Goal: Task Accomplishment & Management: Manage account settings

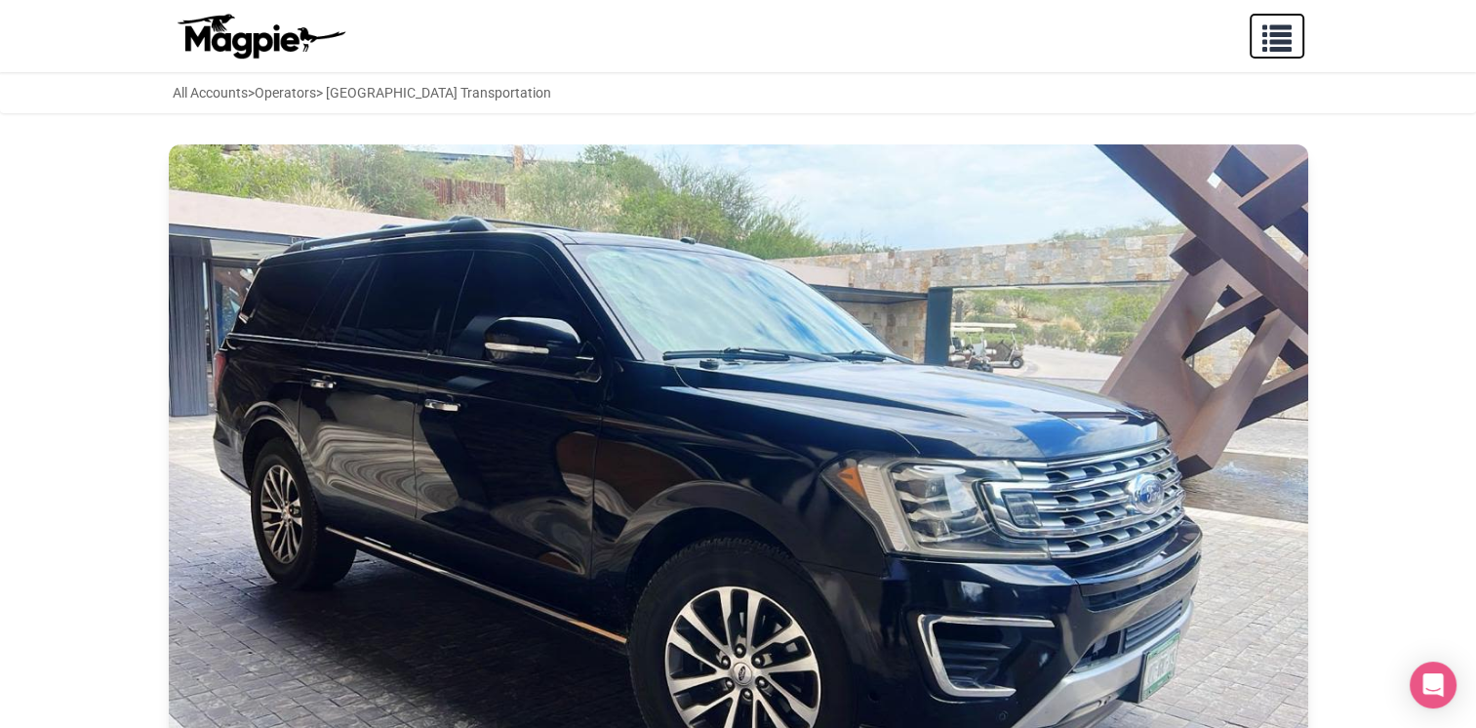
click at [1283, 41] on span "button" at bounding box center [1276, 34] width 29 height 29
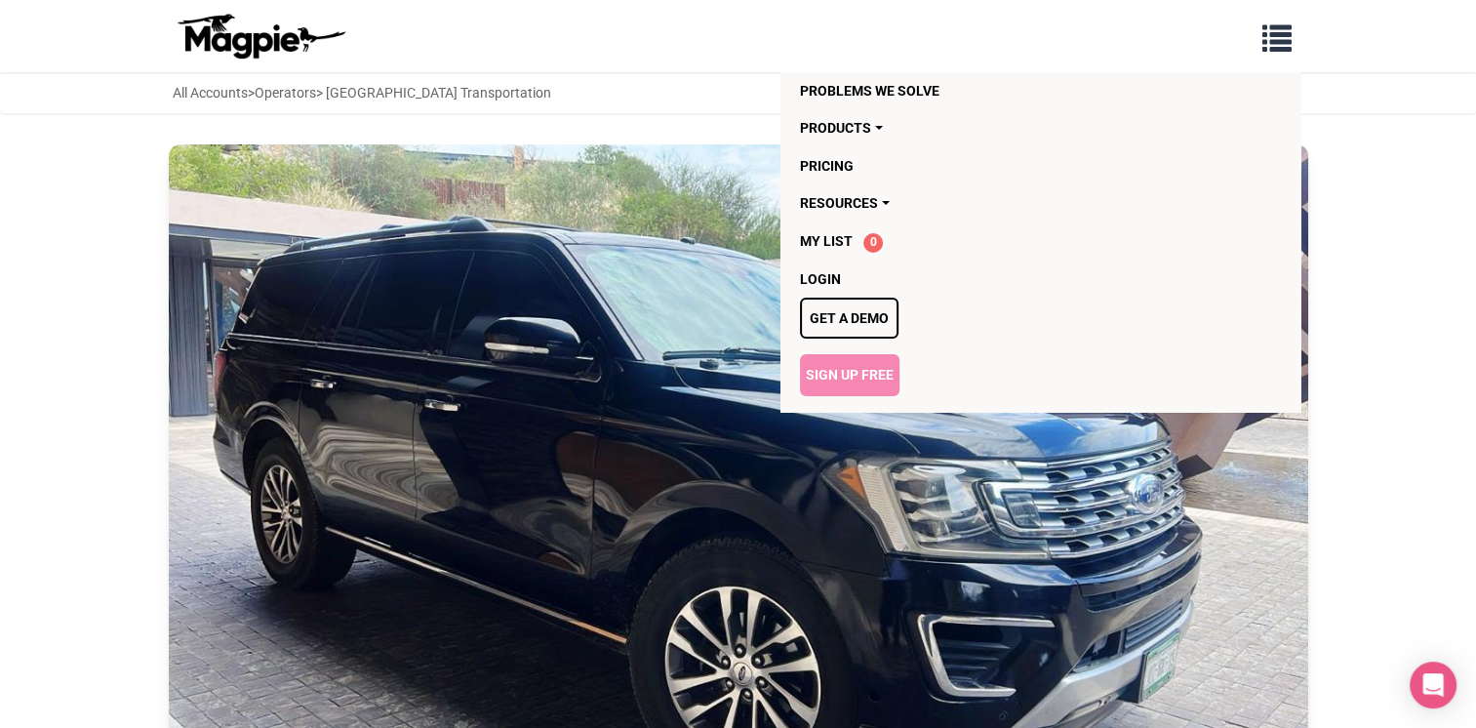
click at [843, 370] on link "Sign Up Free" at bounding box center [849, 374] width 99 height 41
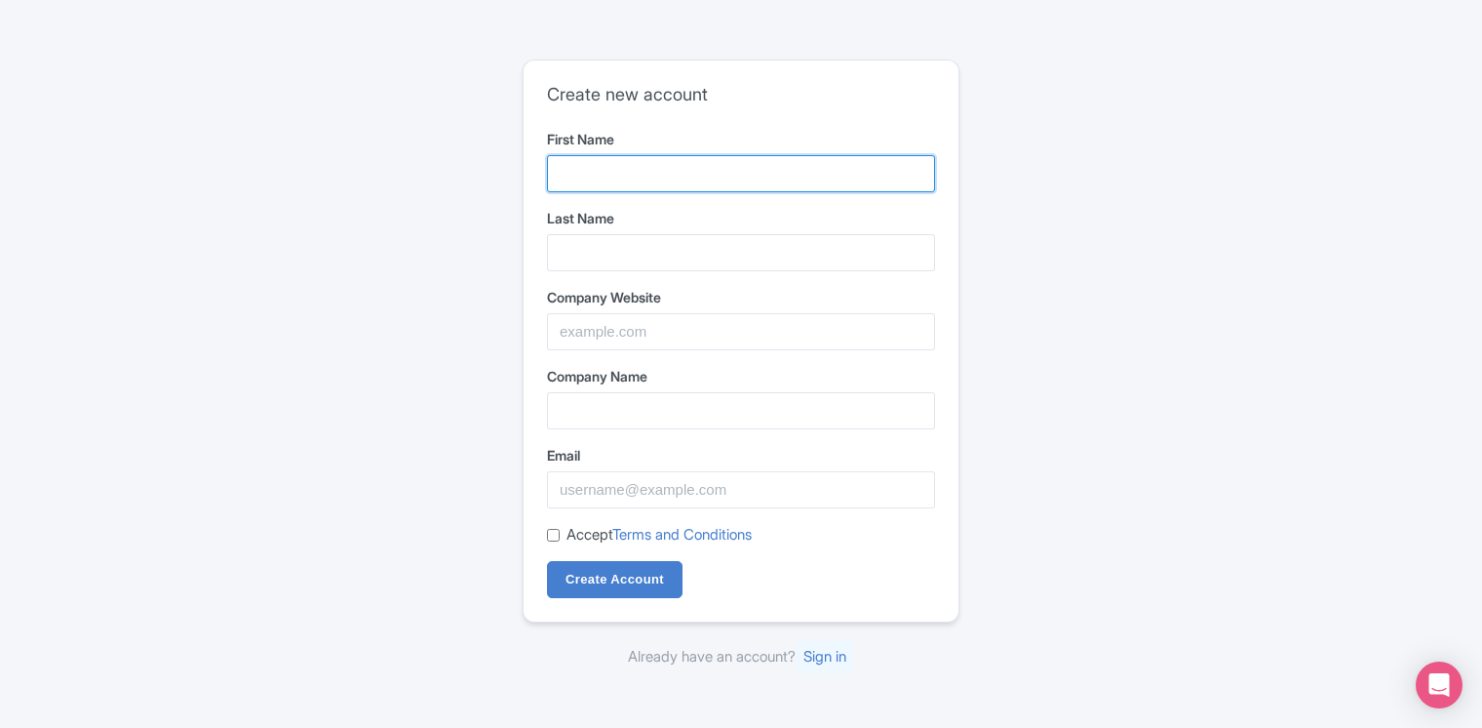
click at [605, 179] on input "First Name" at bounding box center [741, 173] width 388 height 37
click at [487, 389] on div "Create new account First Name Last Name Company Website Company Name Email Acce…" at bounding box center [741, 364] width 1248 height 624
click at [609, 173] on input "First Name" at bounding box center [741, 173] width 388 height 37
type input "Adrian"
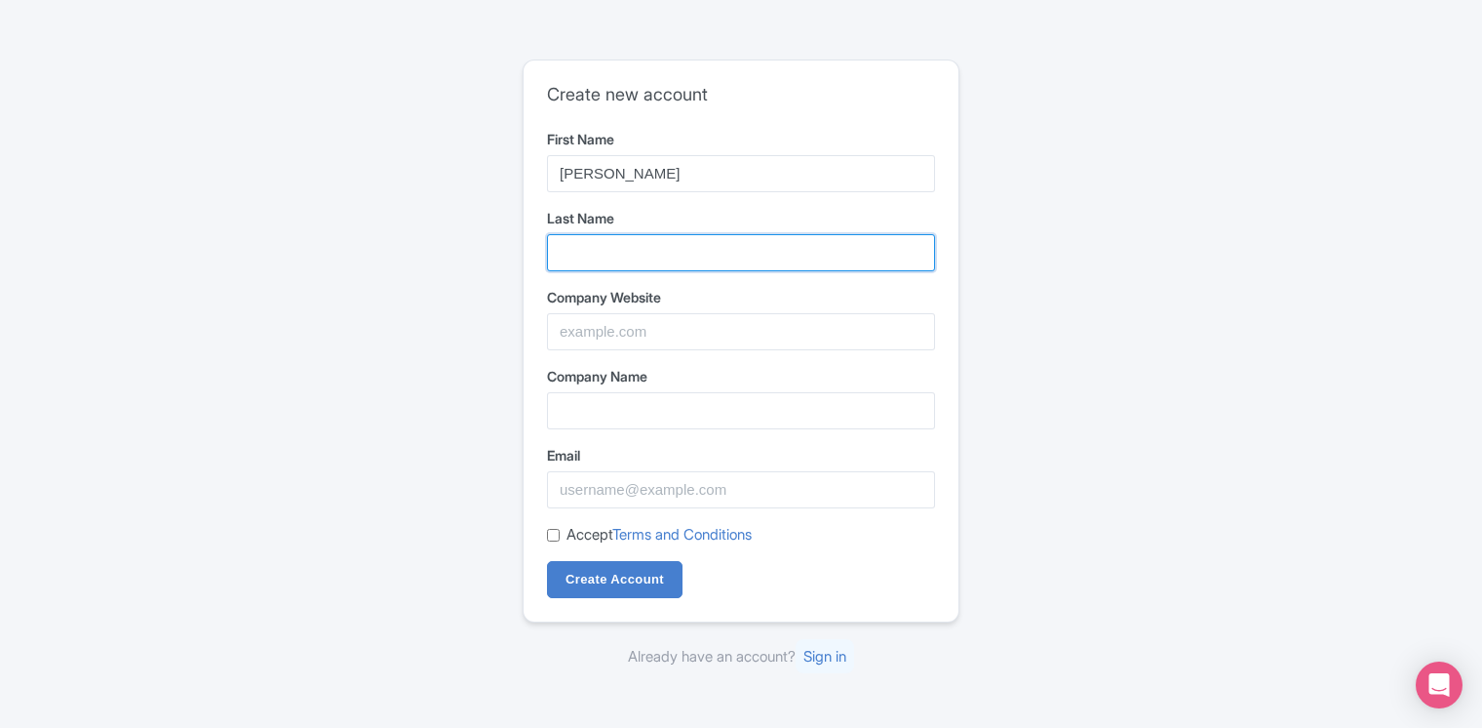
type input "Navas"
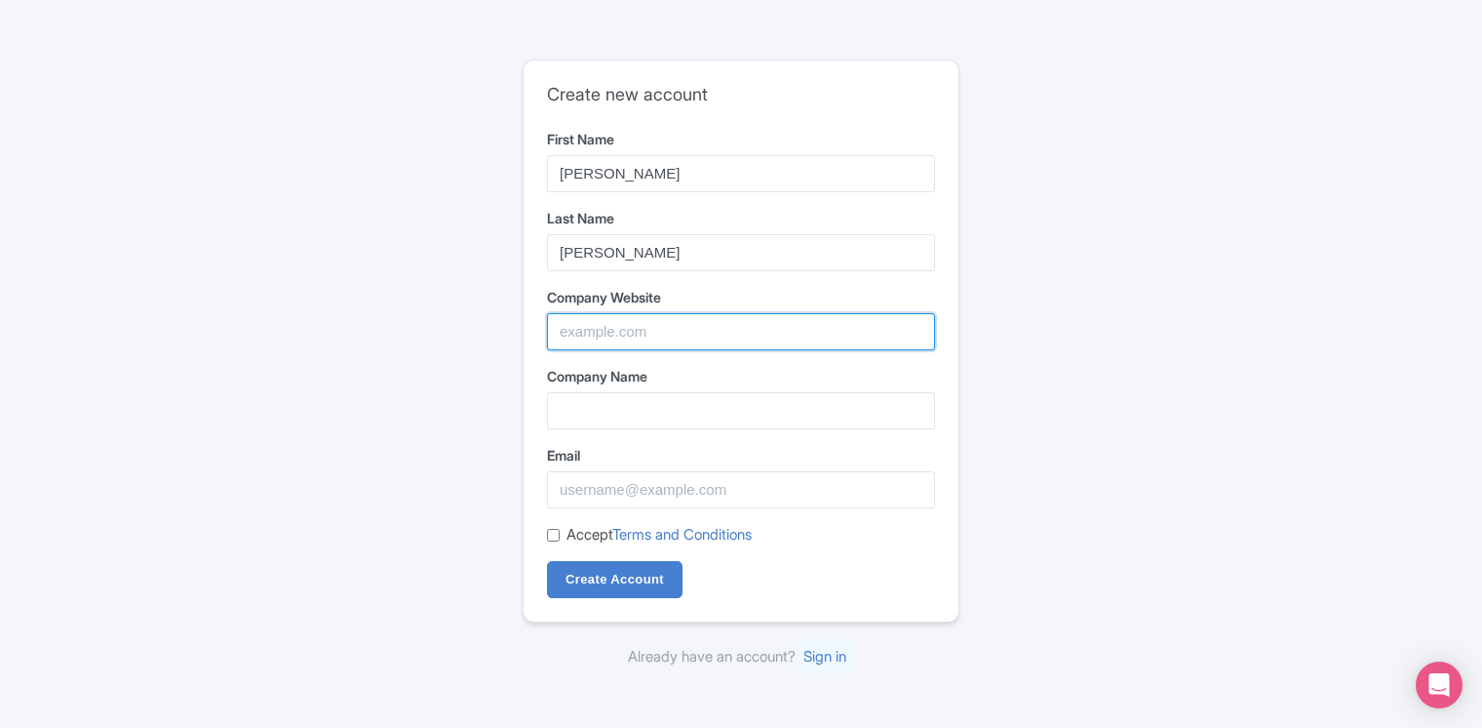
click at [644, 341] on input "Company Website" at bounding box center [741, 331] width 388 height 37
paste input "https://cancun-airport-transfer.com/"
type input "https://cancun-airport-transfer.com/"
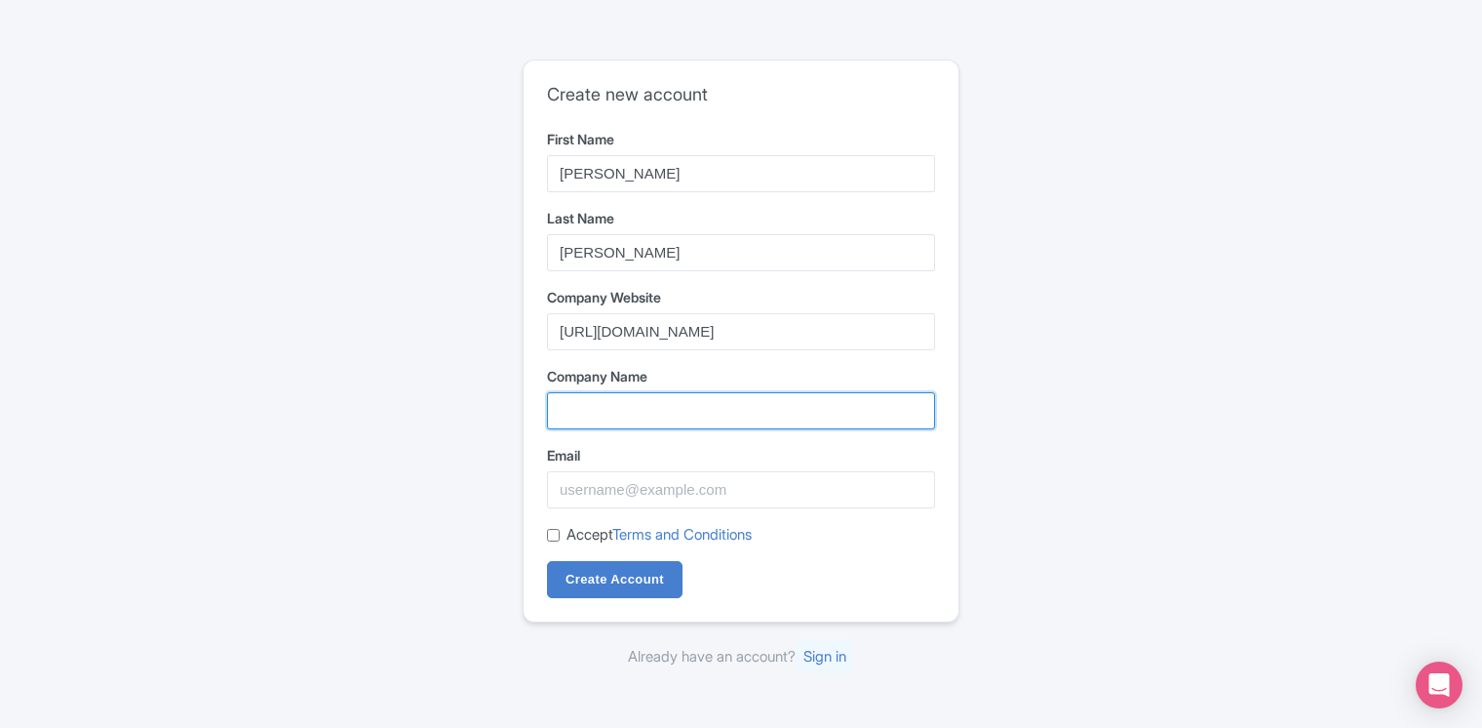
click at [730, 416] on input "Company Name" at bounding box center [741, 410] width 388 height 37
type input "Cancun Airport Transfers"
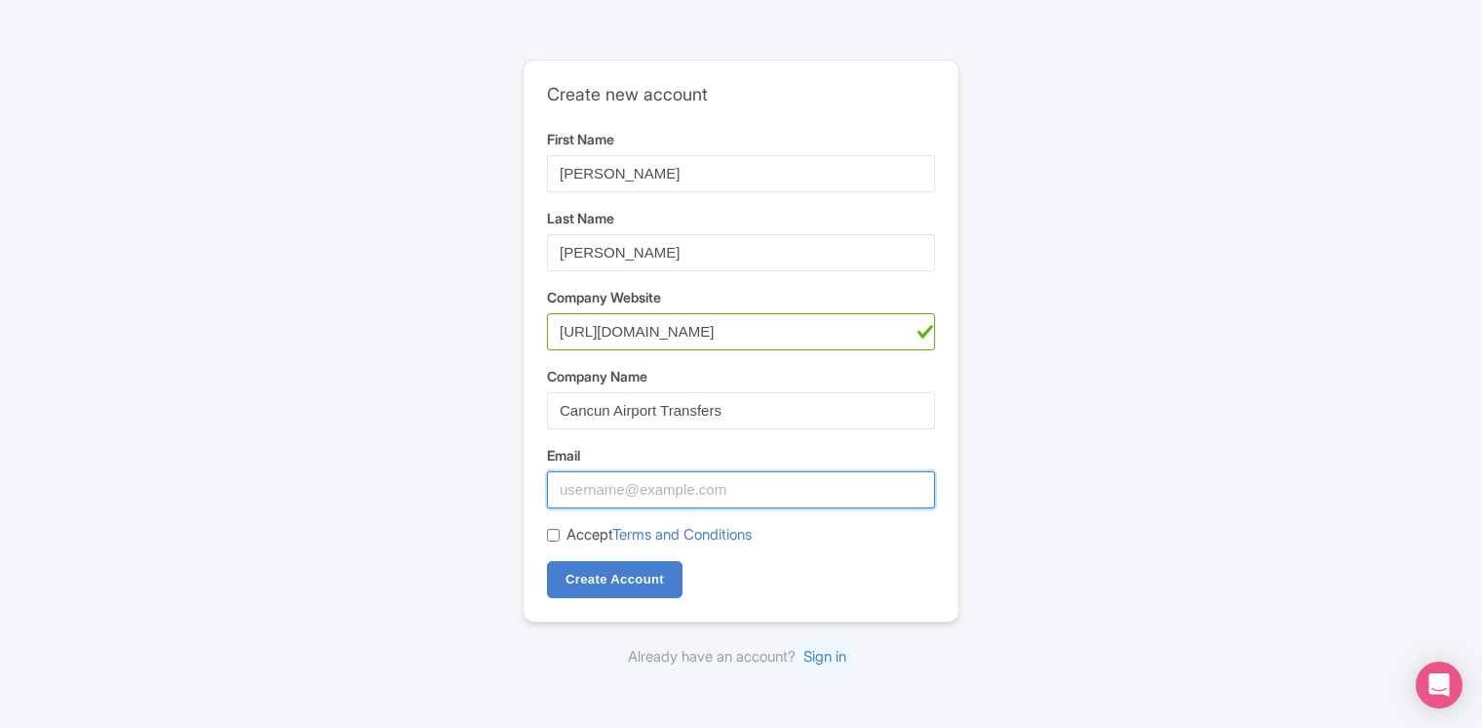
click at [672, 490] on input "Email" at bounding box center [741, 489] width 388 height 37
paste input "[EMAIL_ADDRESS][DOMAIN_NAME]"
type input "[EMAIL_ADDRESS][DOMAIN_NAME]"
click at [555, 529] on input "Accept Terms and Conditions" at bounding box center [553, 535] width 13 height 13
checkbox input "true"
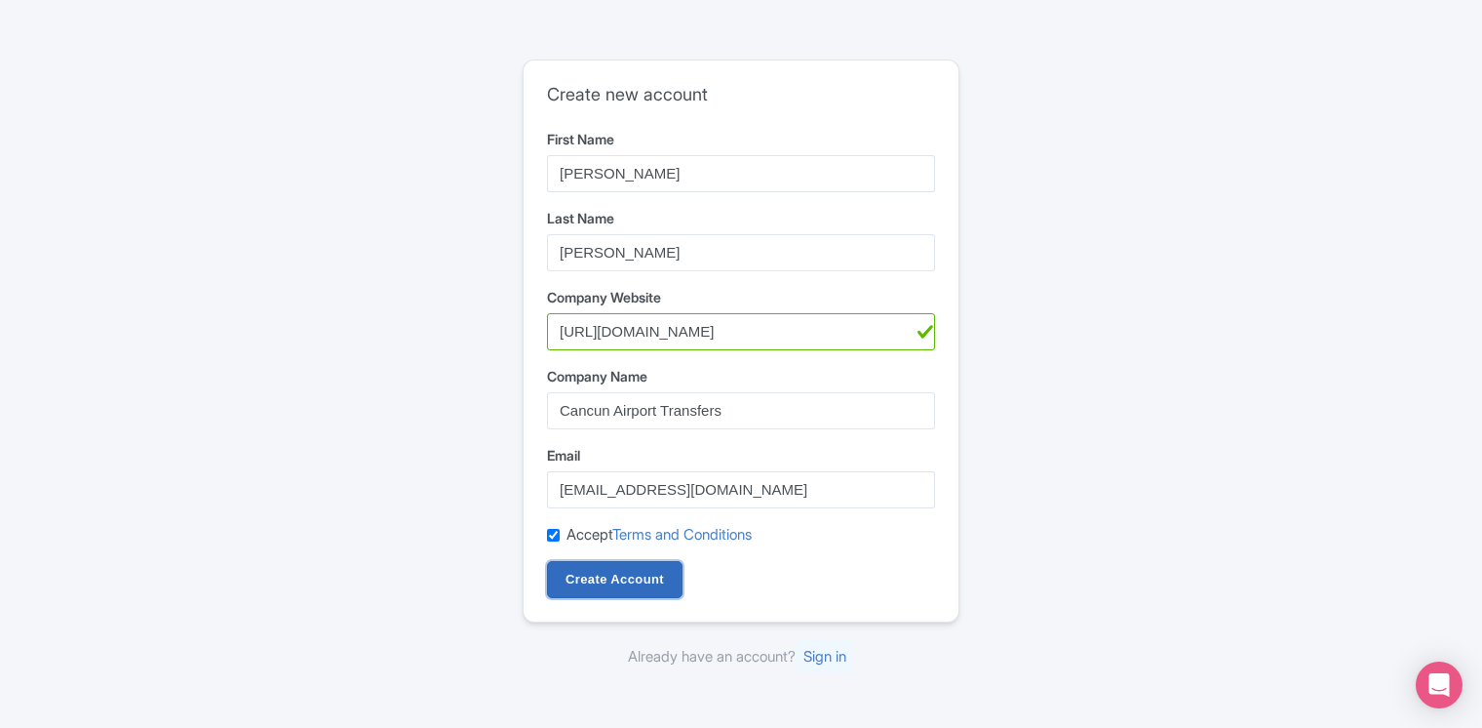
click at [577, 574] on input "Create Account" at bounding box center [615, 579] width 136 height 37
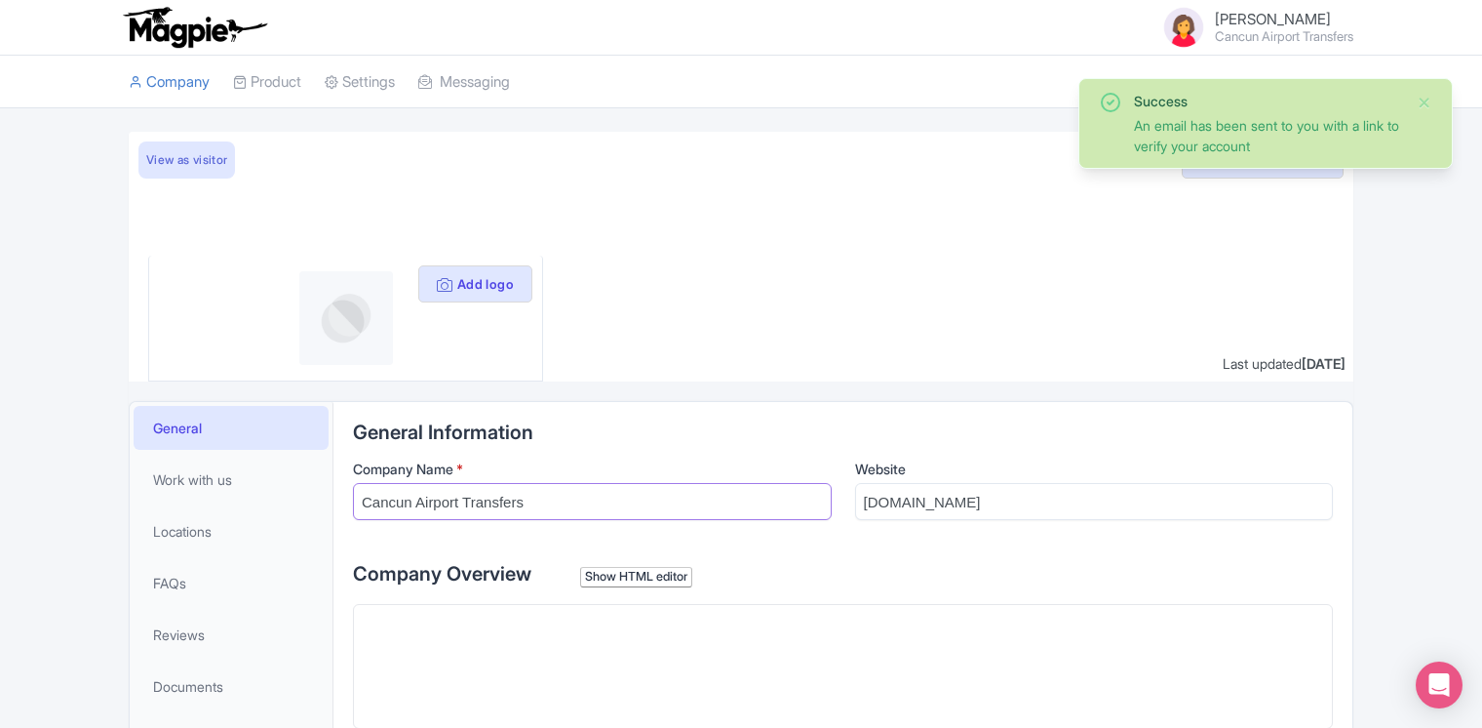
click at [639, 502] on input "Cancun Airport Transfers" at bounding box center [592, 501] width 479 height 37
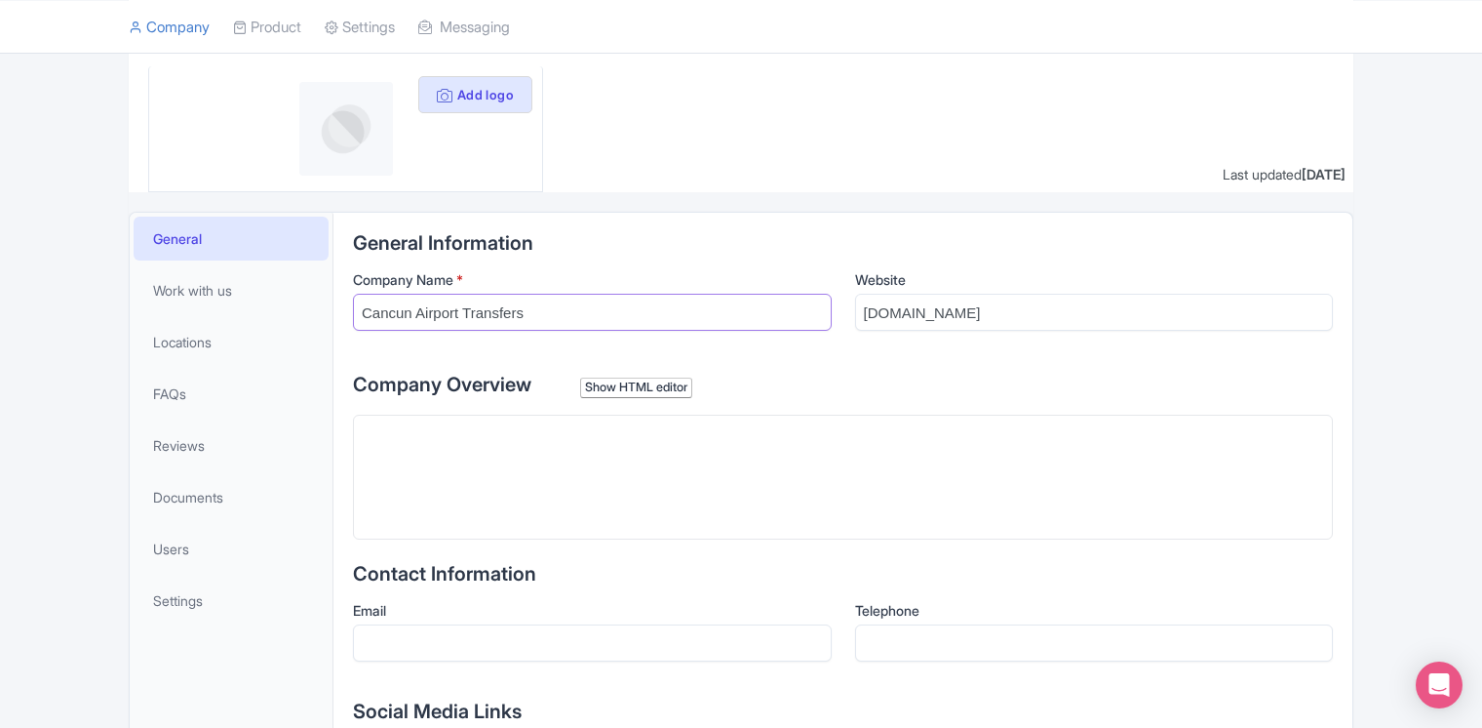
scroll to position [205, 0]
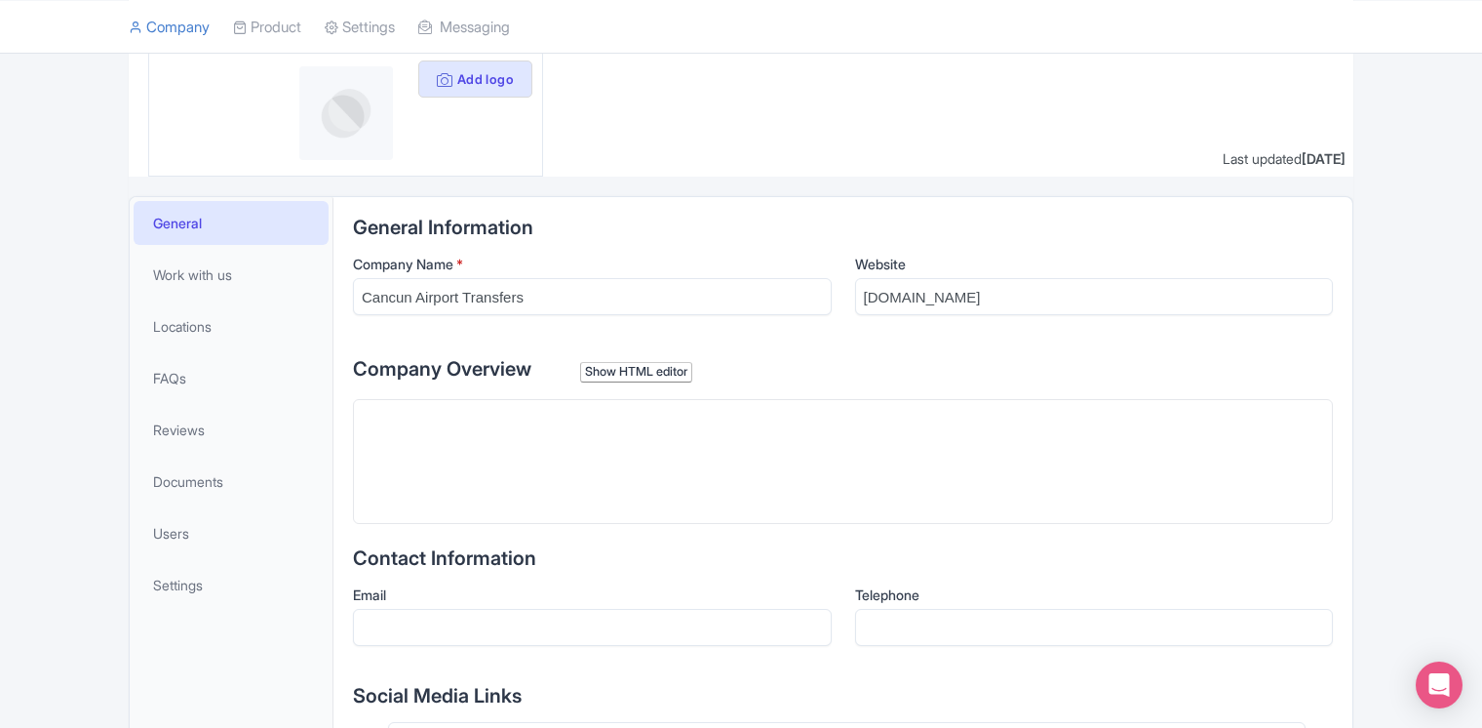
click at [466, 412] on trix-editor at bounding box center [843, 461] width 980 height 125
paste trix-editor "<div>Cancun Airport Transfers is a leading transportation company in Cancún, sp…"
type trix-editor "<div>Cancun Airport Transfers is a leading transportation company in Cancún, sp…"
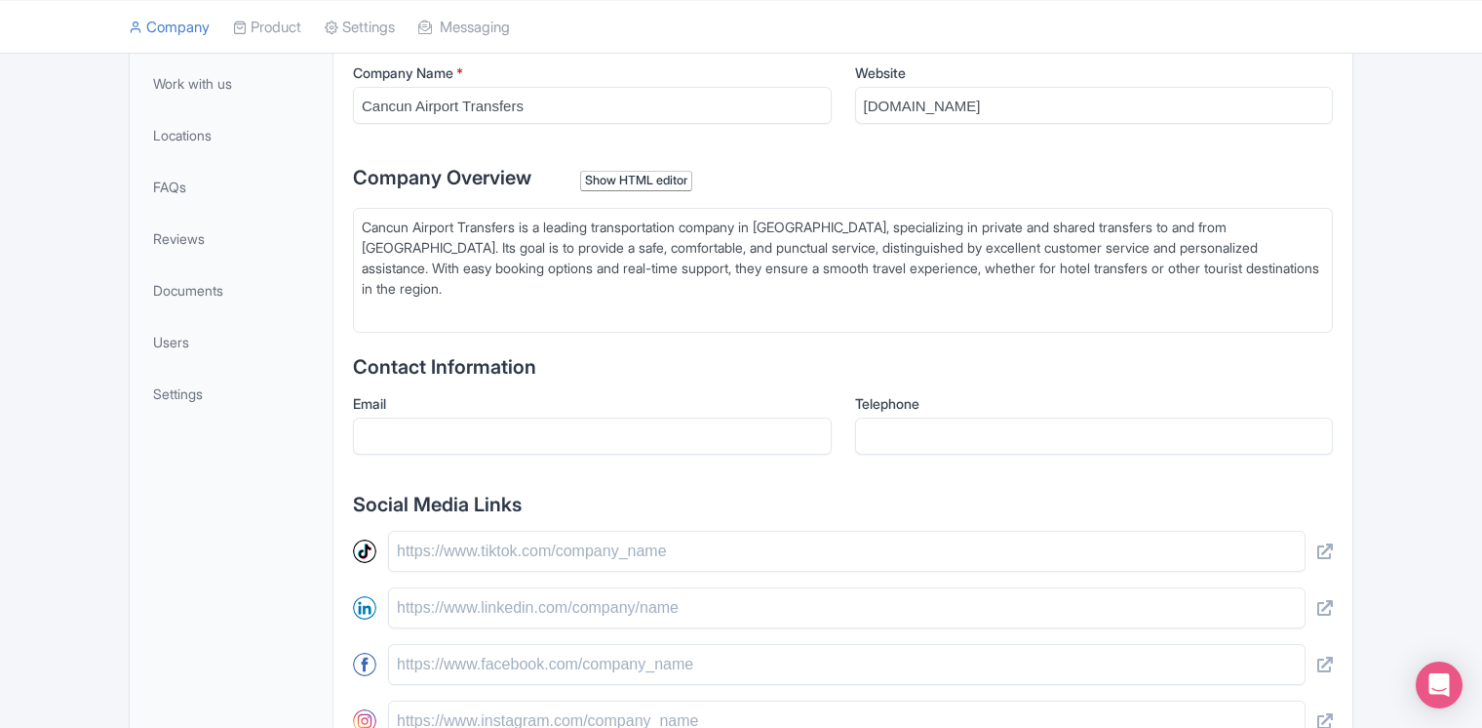
scroll to position [410, 0]
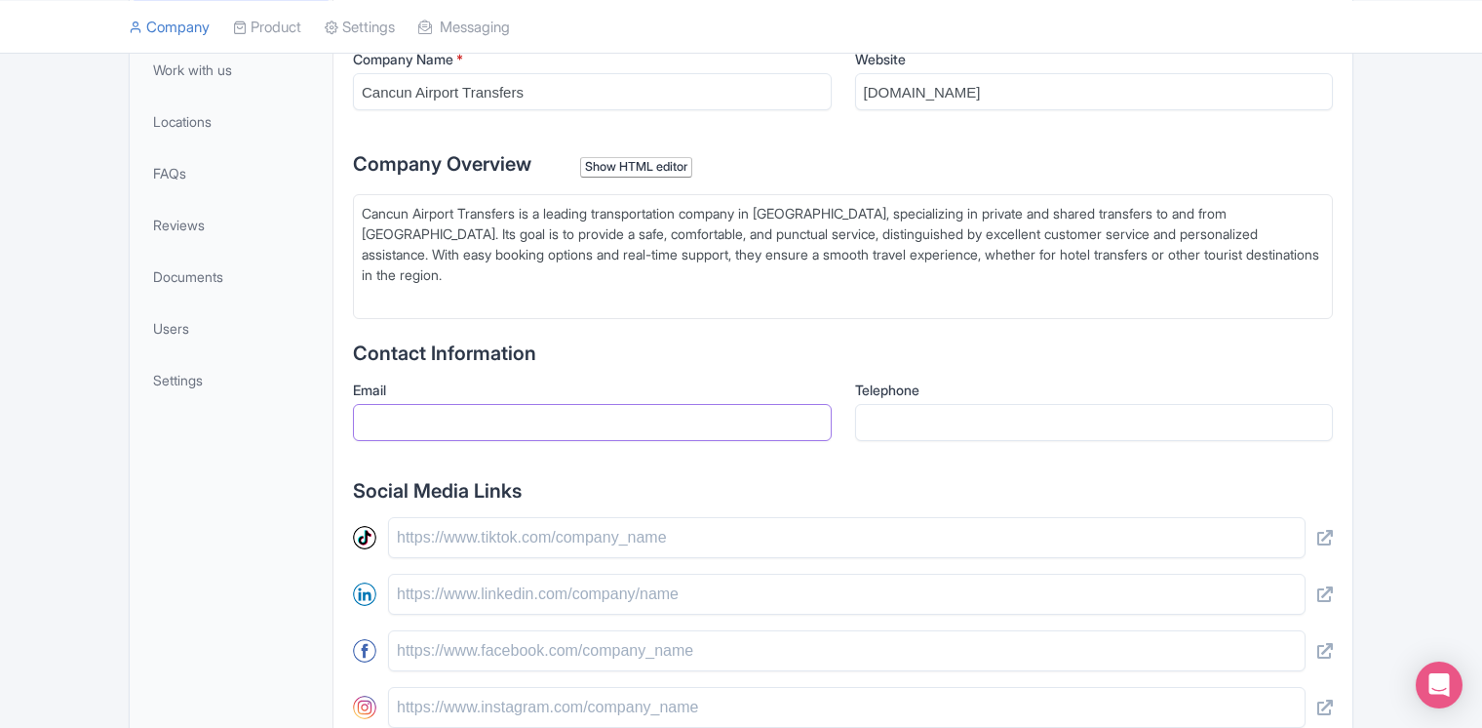
click at [678, 433] on input "Email" at bounding box center [592, 422] width 479 height 37
paste input "CUNash:2025!."
type input "C"
paste input "[EMAIL_ADDRESS][DOMAIN_NAME]"
type input "[EMAIL_ADDRESS][DOMAIN_NAME]"
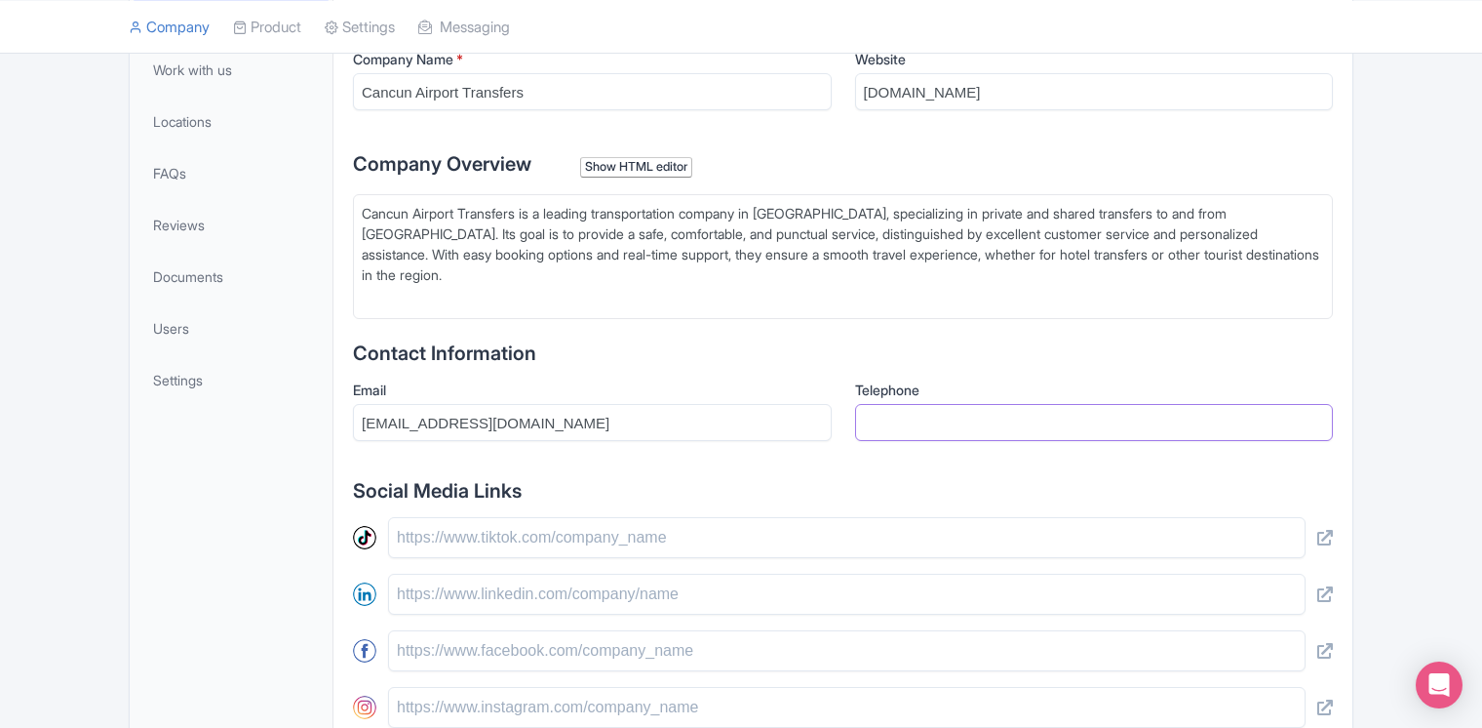
click at [1040, 418] on input "Telephone" at bounding box center [1094, 422] width 479 height 37
paste input "[PHONE_NUMBER]"
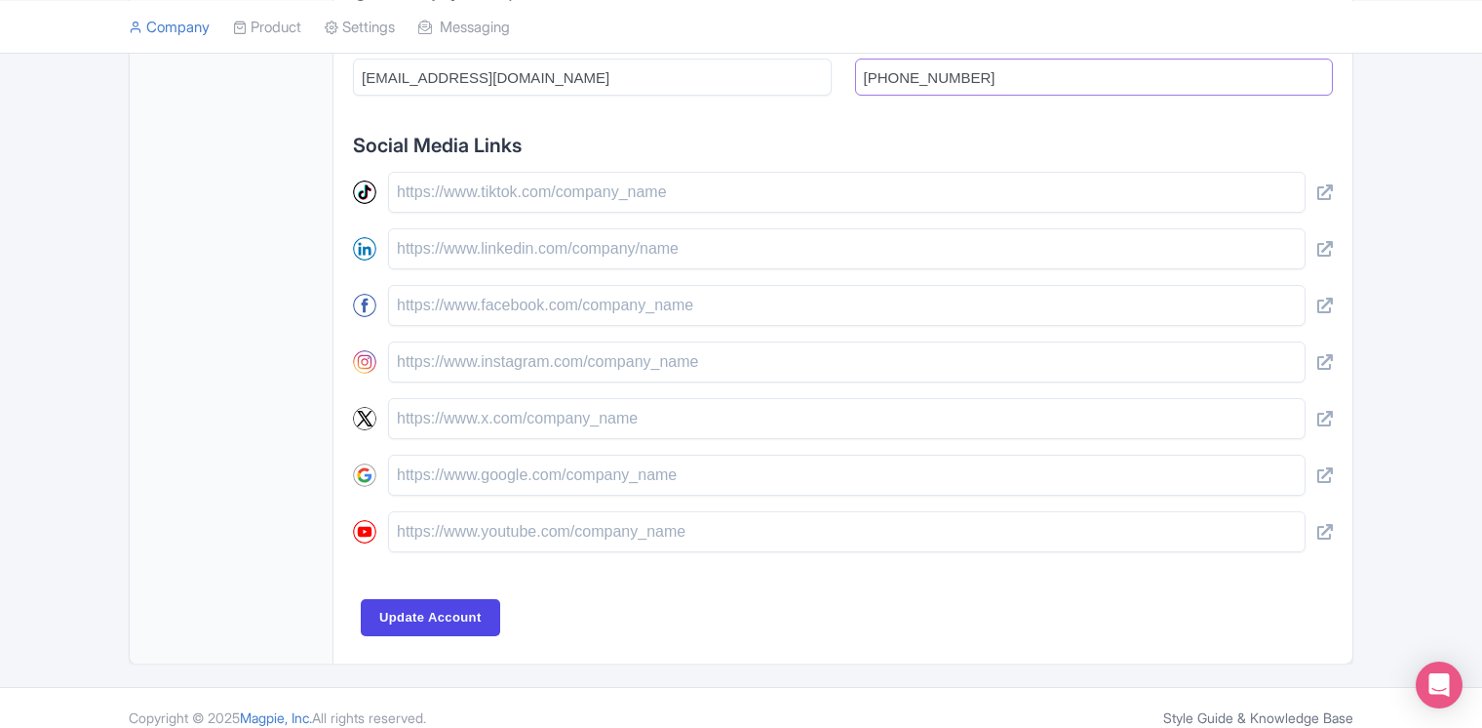
scroll to position [770, 0]
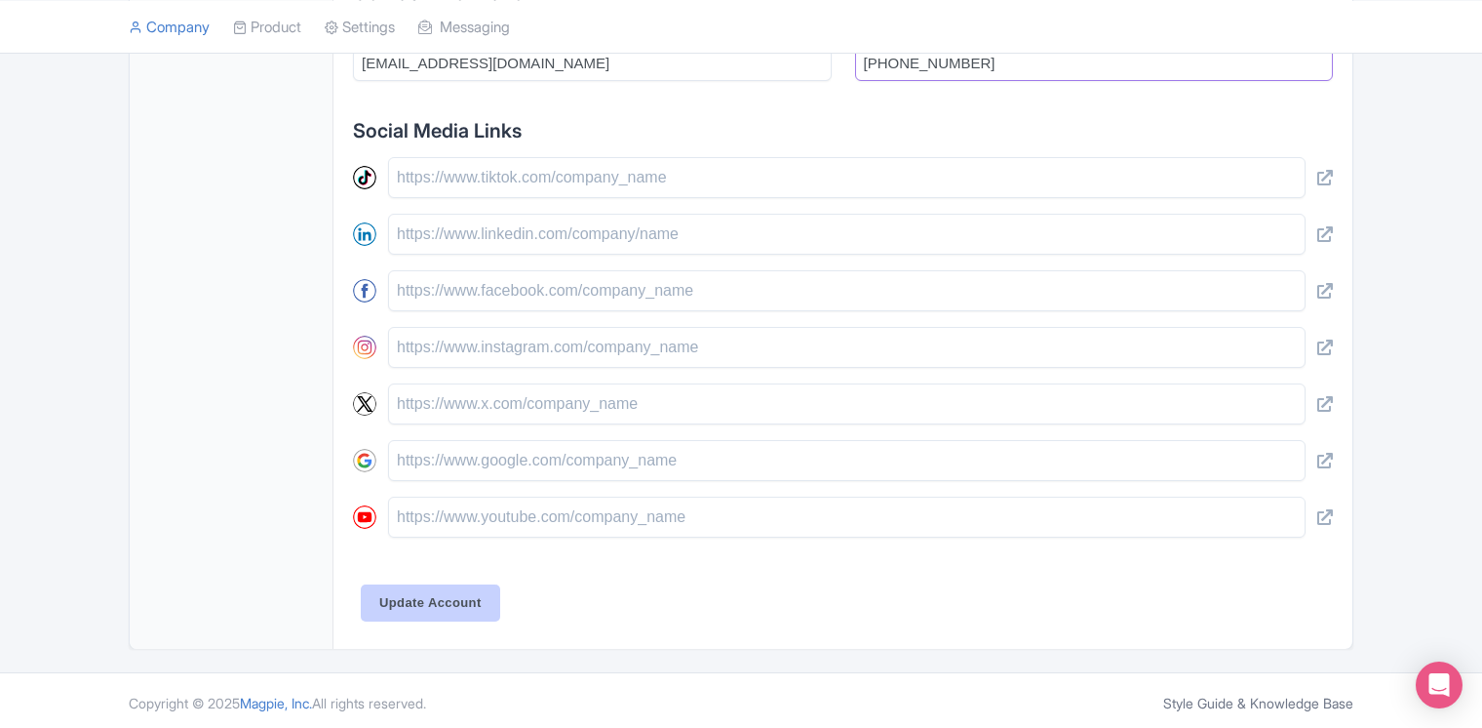
type input "[PHONE_NUMBER]"
click at [468, 594] on input "Update Account" at bounding box center [430, 602] width 139 height 37
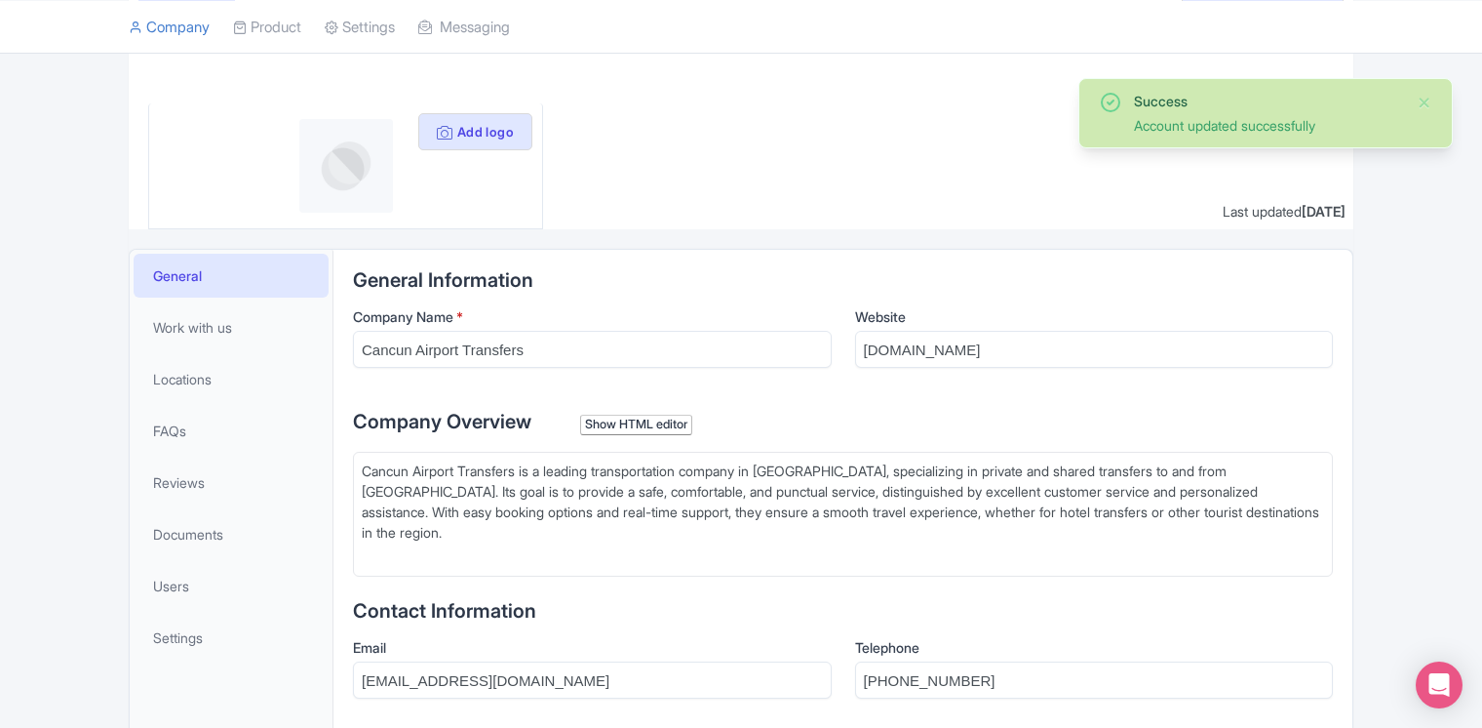
scroll to position [197, 0]
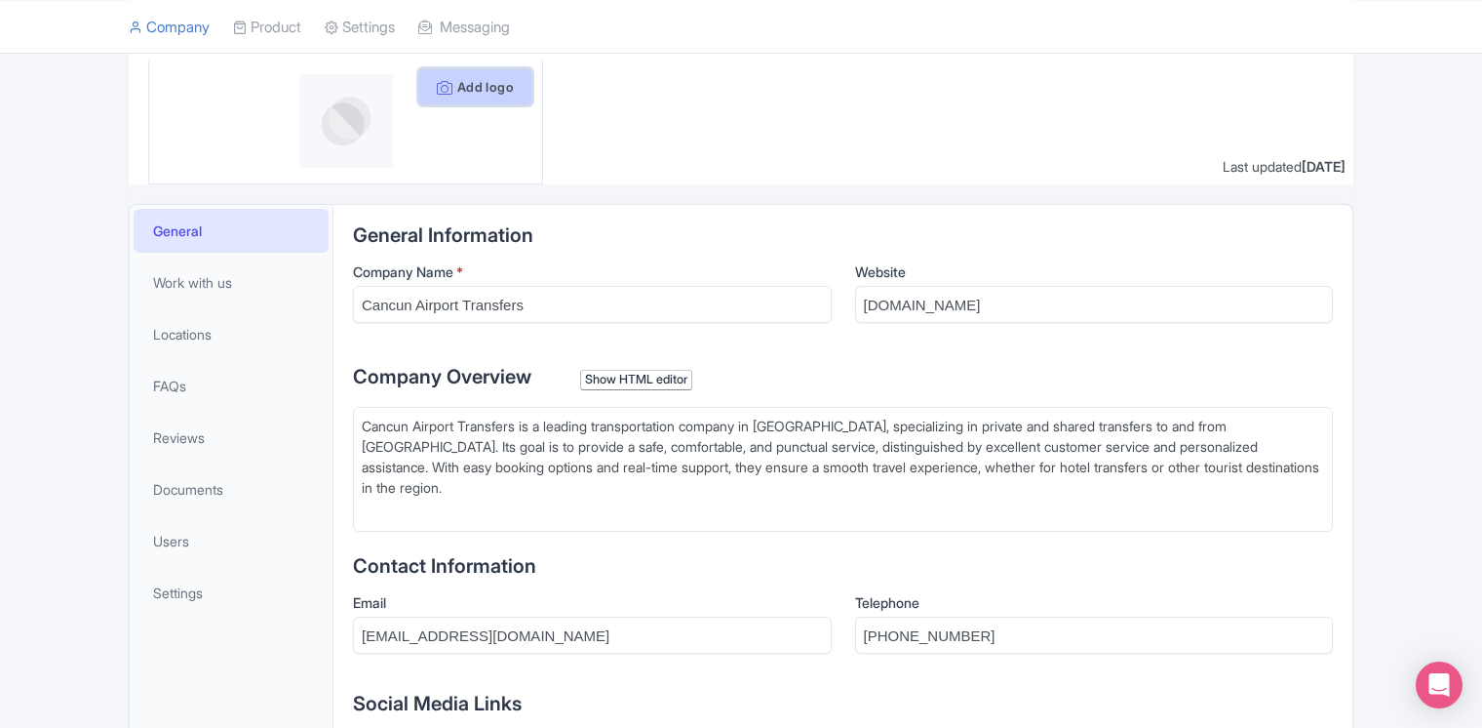
click at [488, 91] on button "Add logo" at bounding box center [475, 86] width 114 height 37
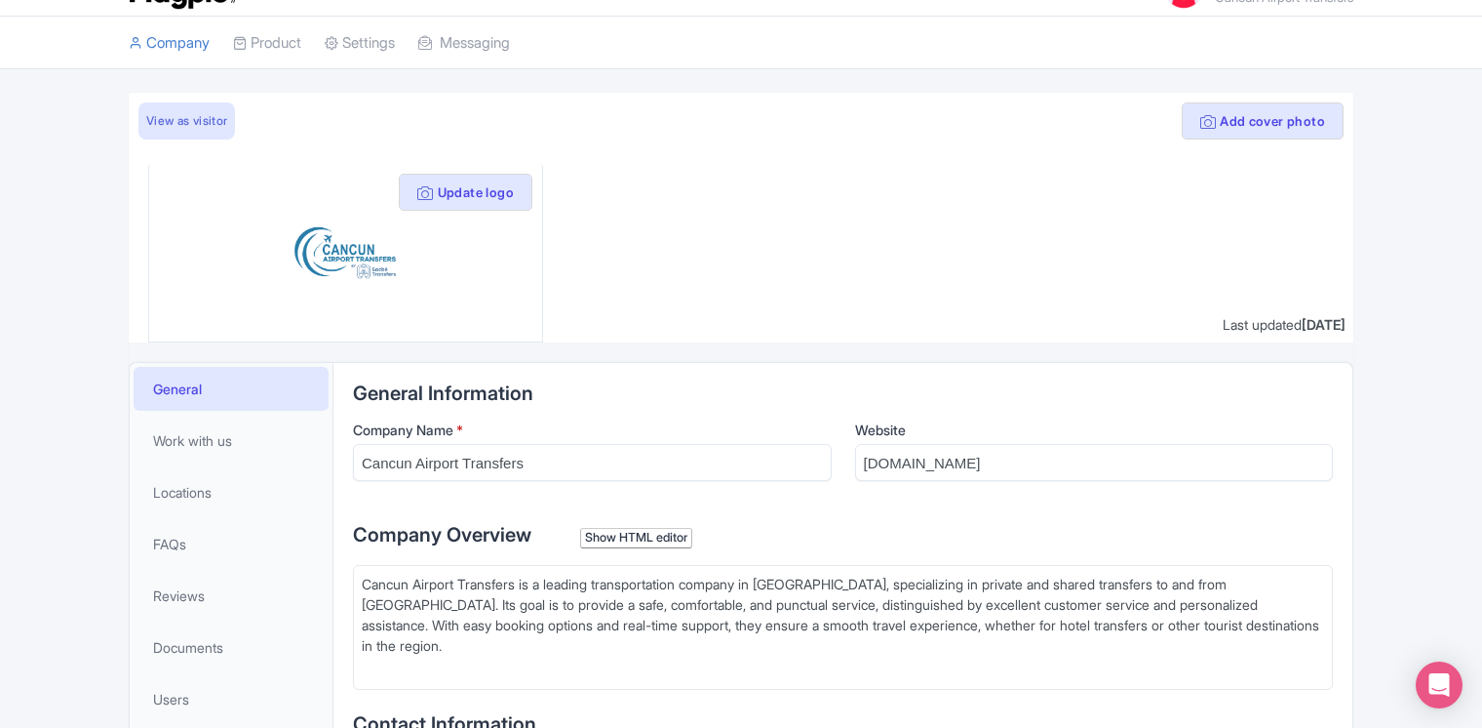
scroll to position [170, 0]
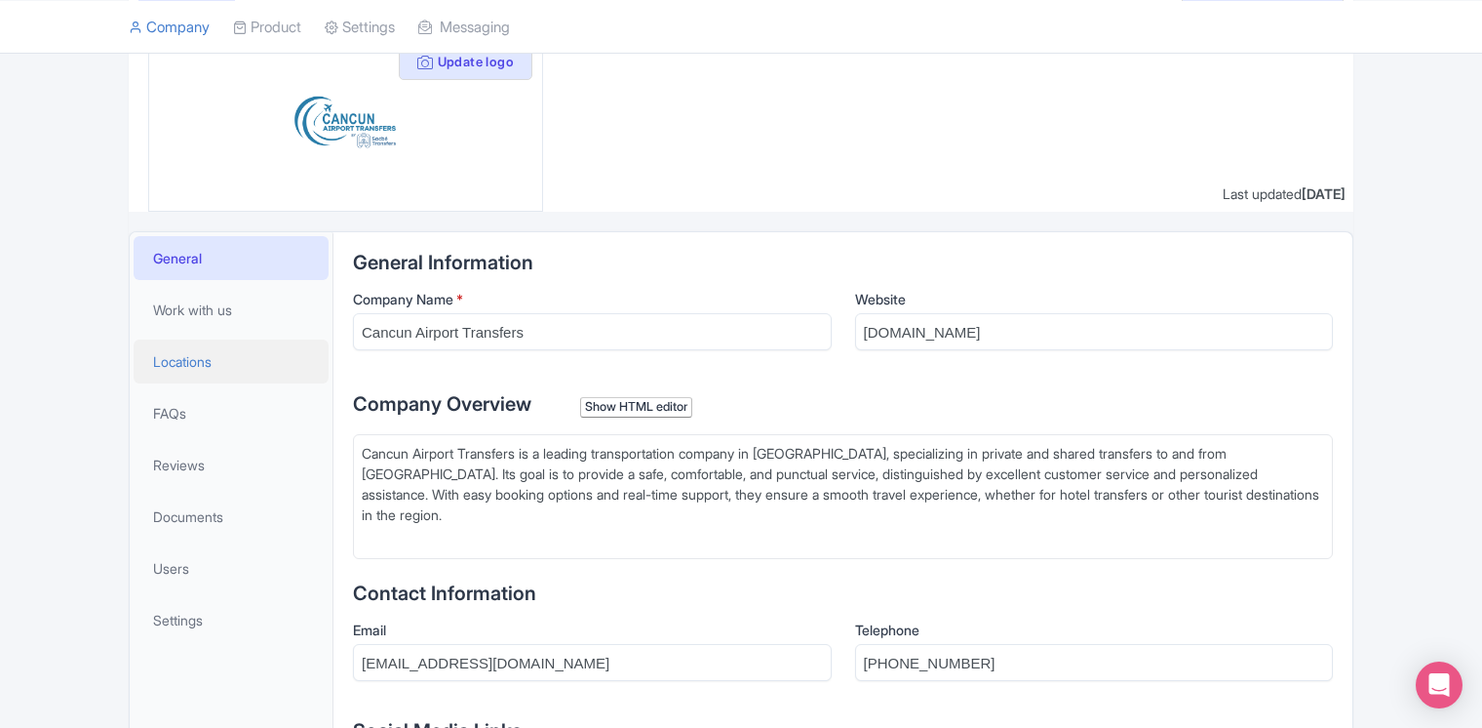
click at [200, 373] on link "Locations" at bounding box center [231, 361] width 195 height 44
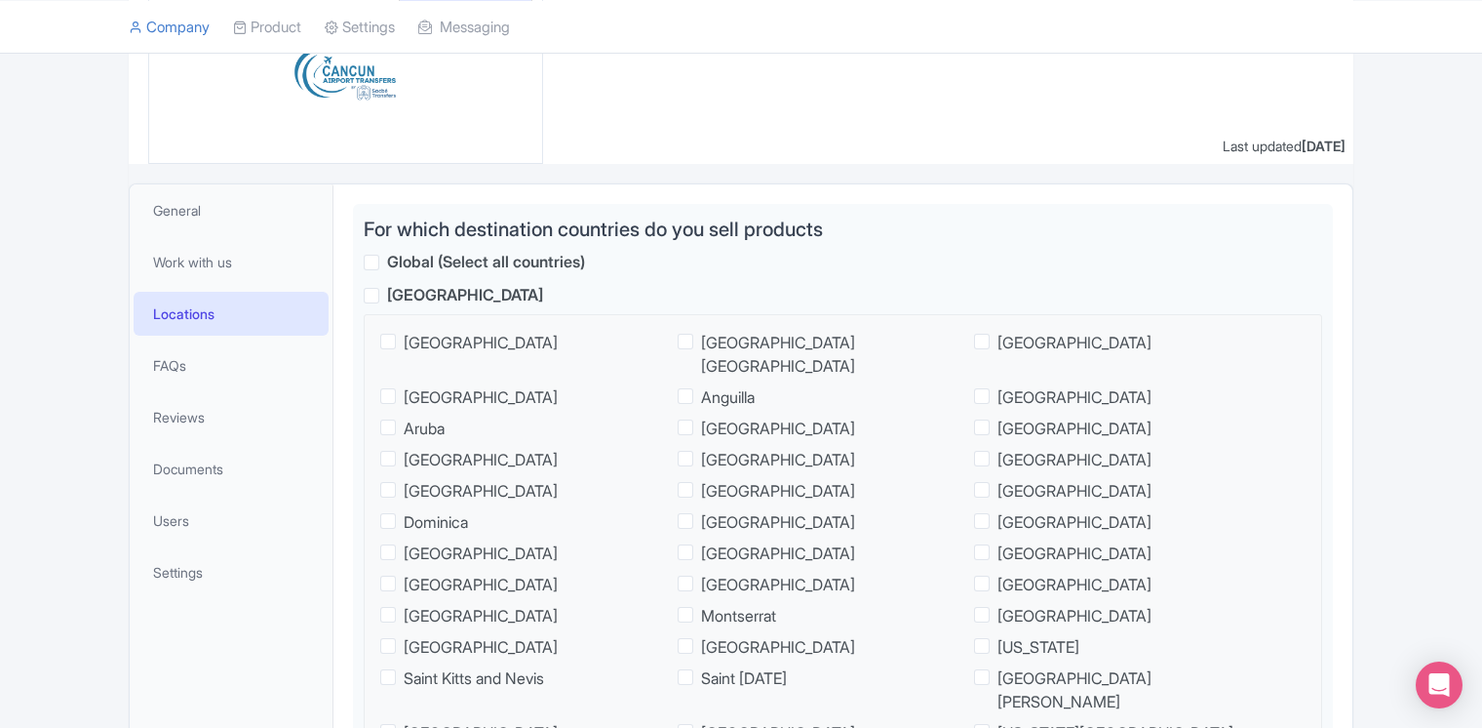
scroll to position [363, 0]
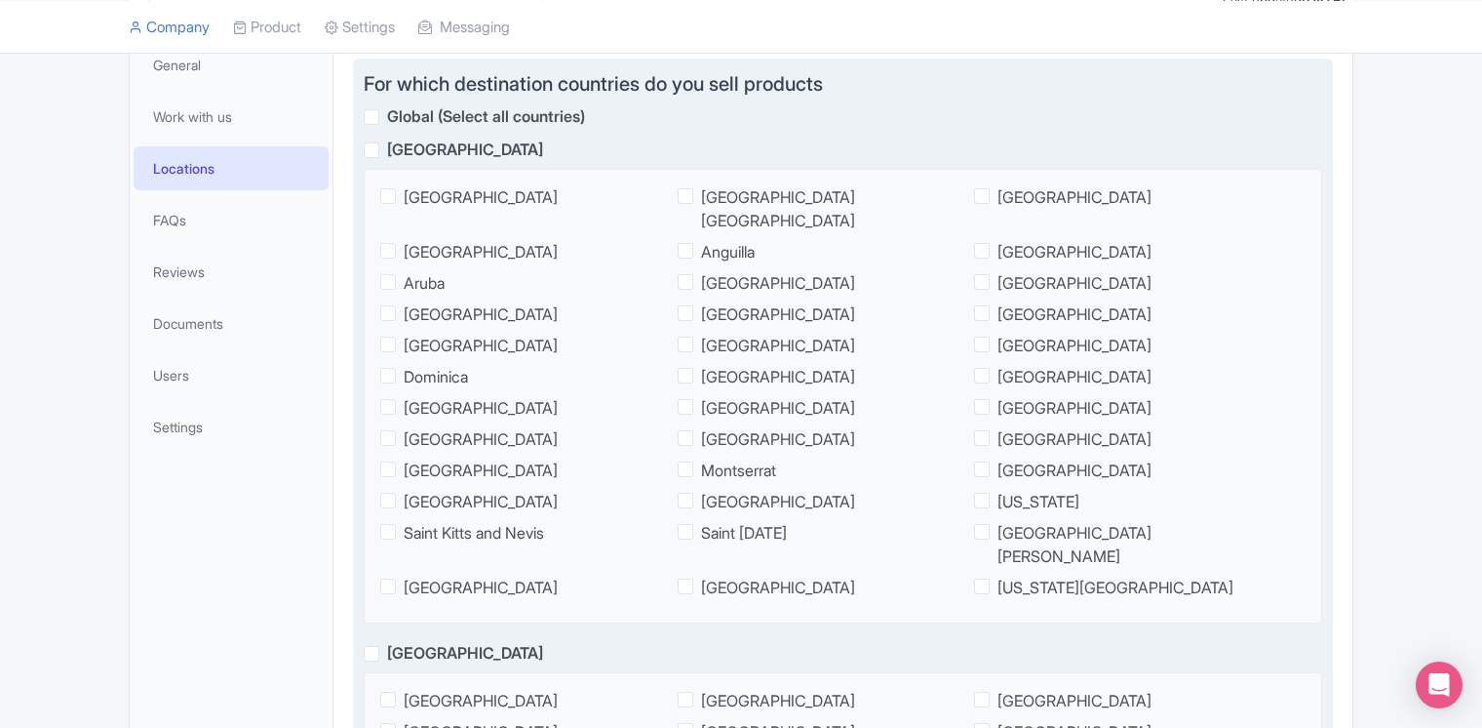
click at [387, 146] on span "[GEOGRAPHIC_DATA]" at bounding box center [465, 149] width 156 height 20
click at [387, 146] on input "[GEOGRAPHIC_DATA]" at bounding box center [393, 142] width 13 height 13
checkbox input "true"
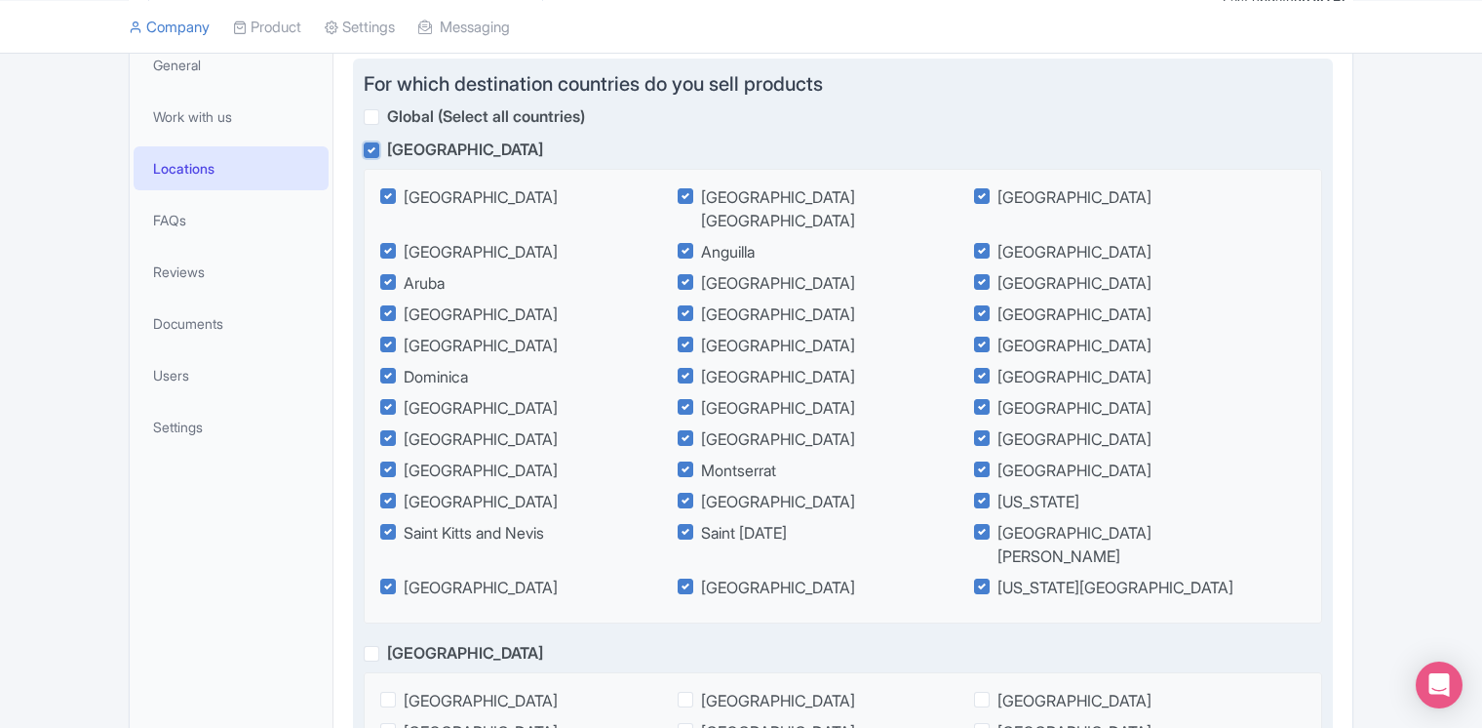
checkbox input "true"
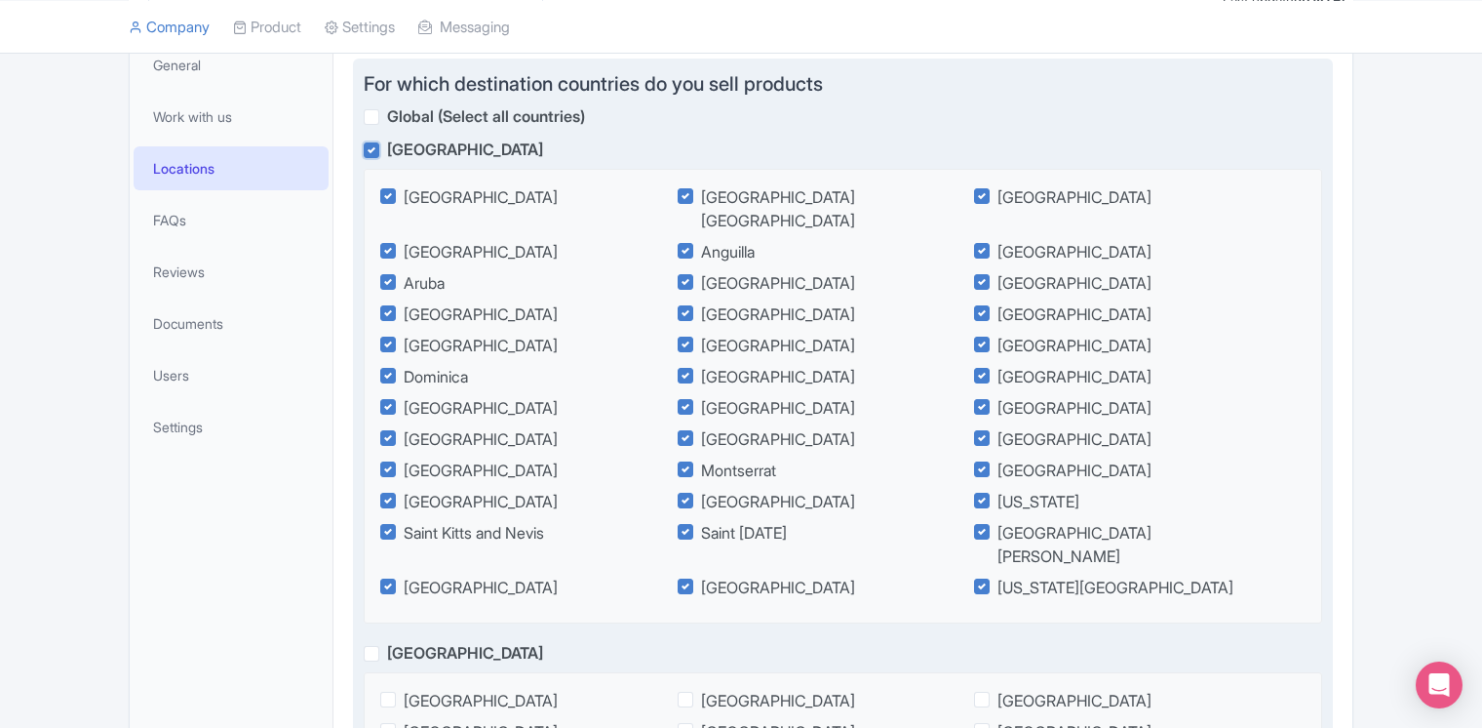
checkbox input "true"
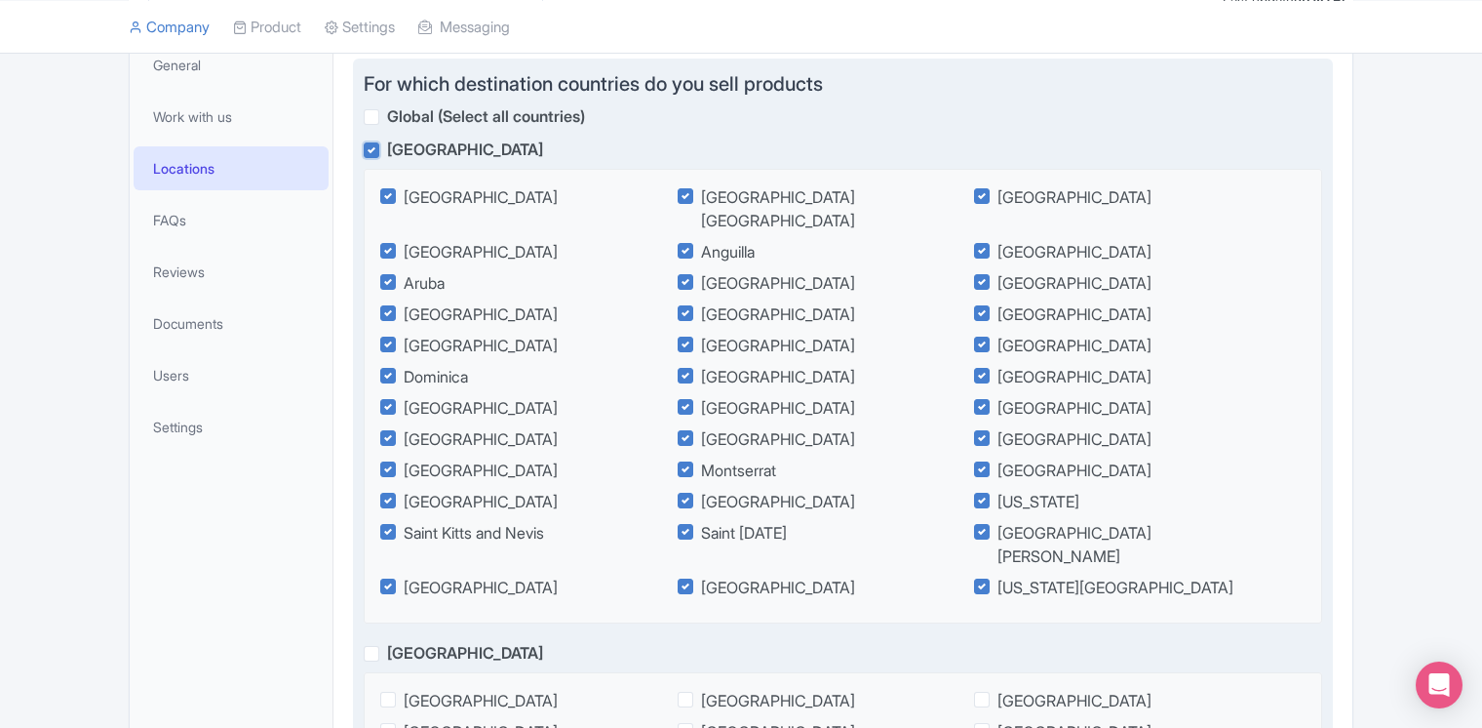
checkbox input "true"
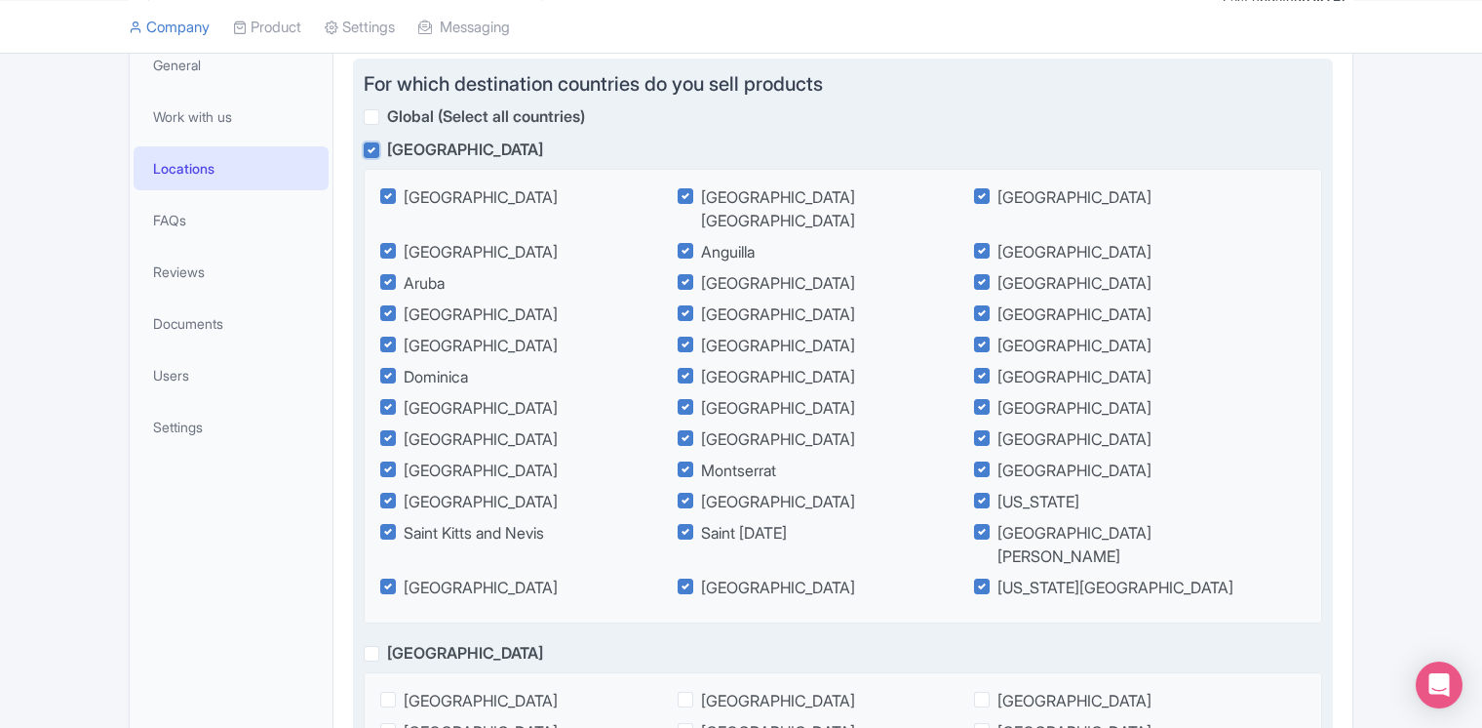
checkbox input "true"
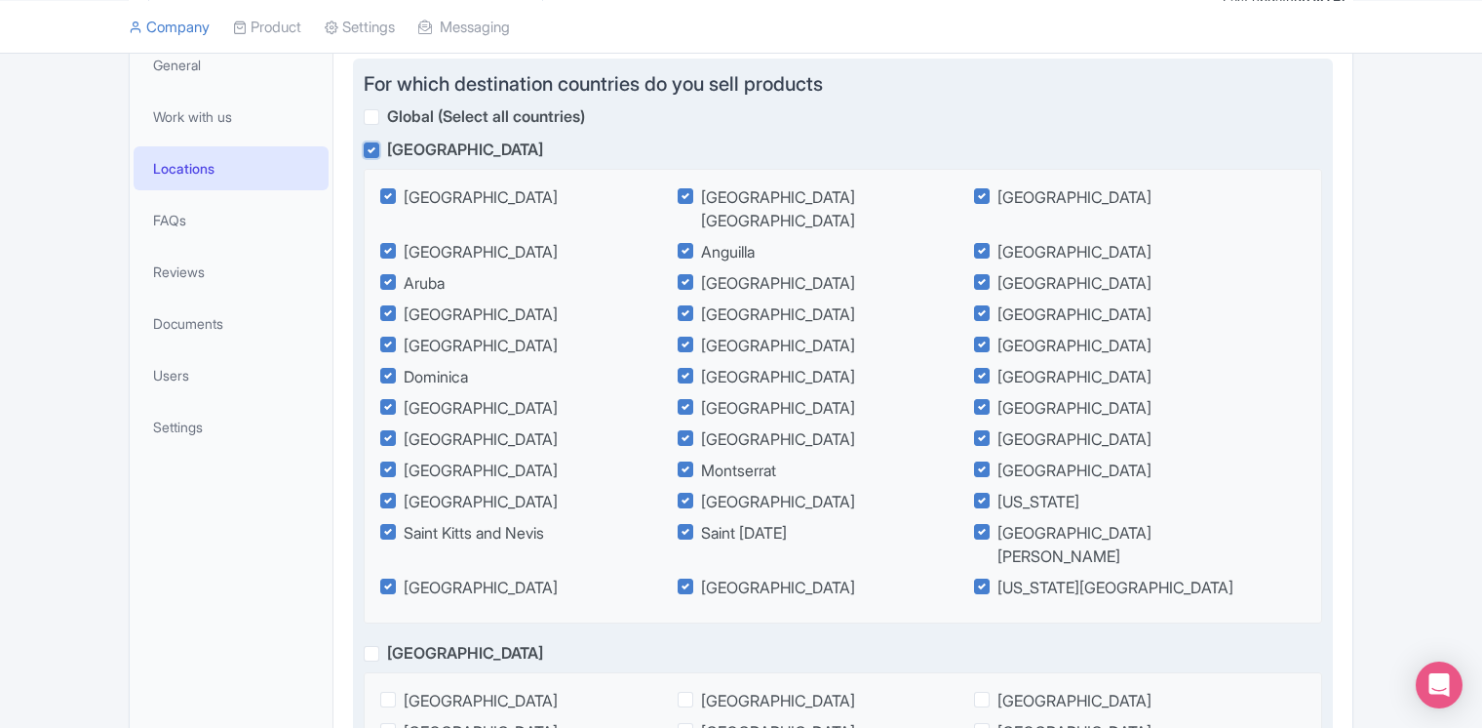
checkbox input "true"
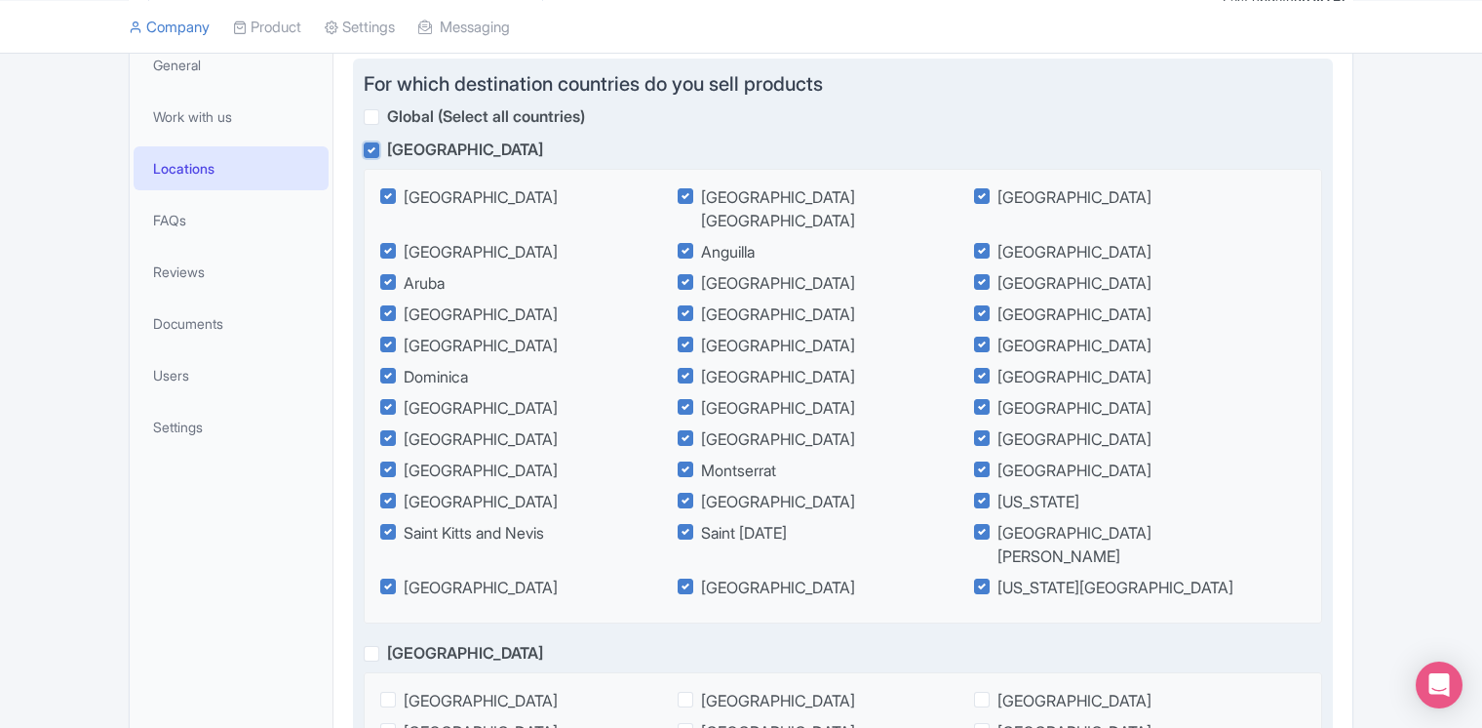
checkbox input "true"
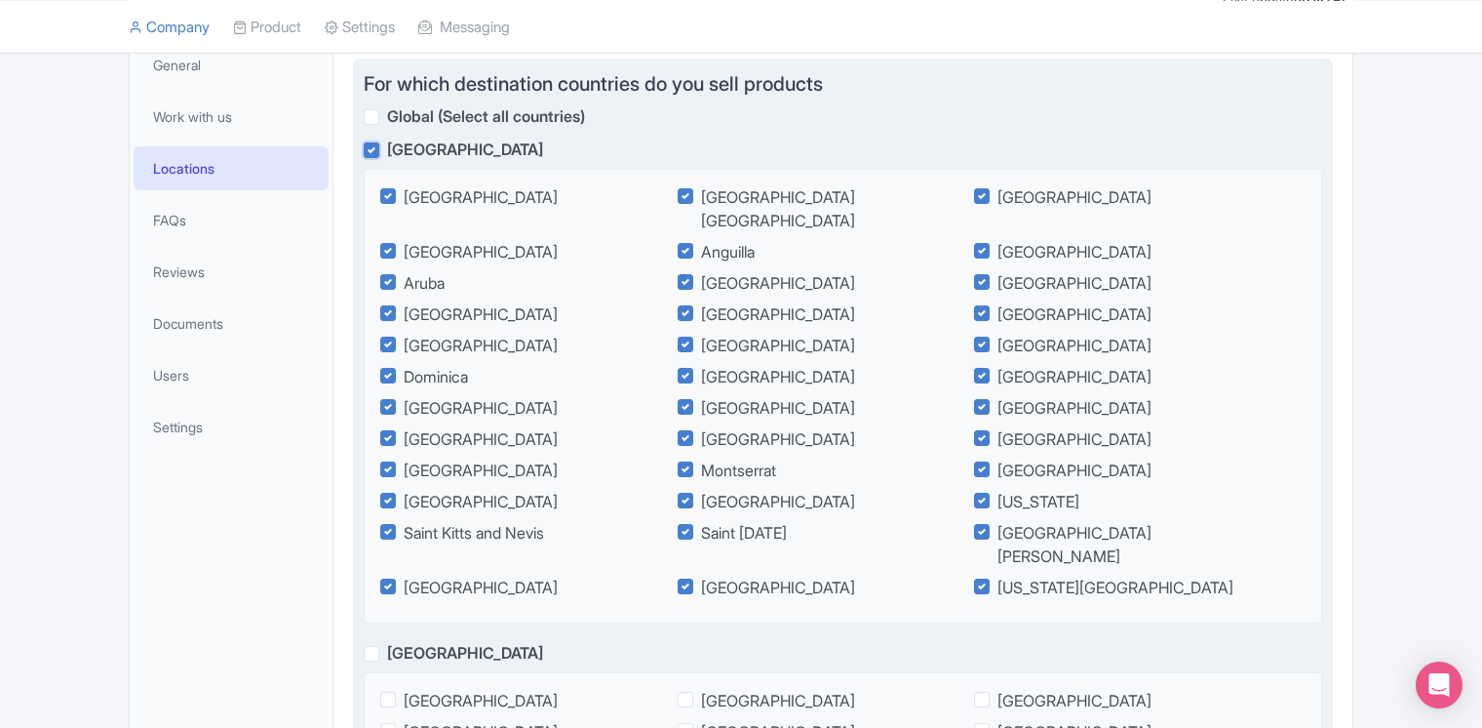
checkbox input "true"
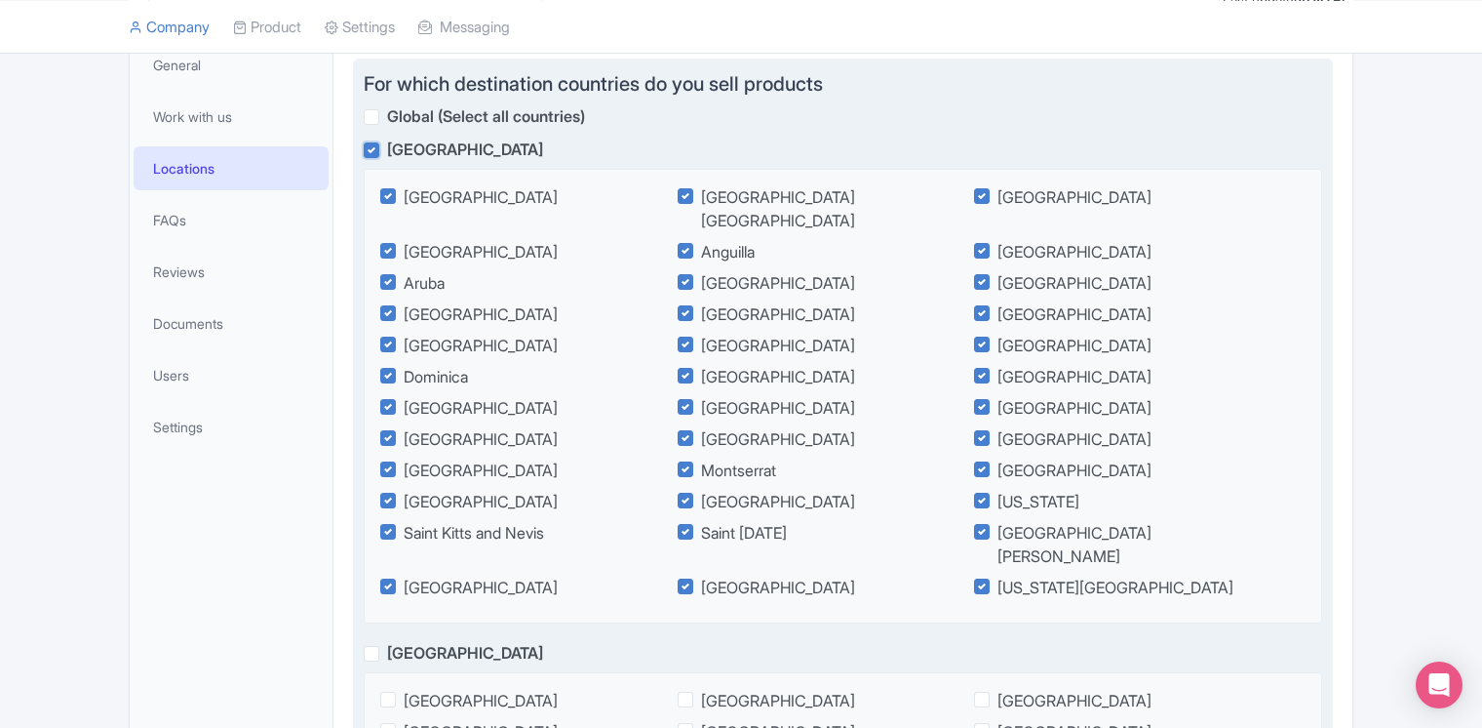
checkbox input "true"
click at [387, 149] on span "[GEOGRAPHIC_DATA]" at bounding box center [465, 149] width 156 height 20
click at [387, 148] on input "[GEOGRAPHIC_DATA]" at bounding box center [393, 142] width 13 height 13
checkbox input "false"
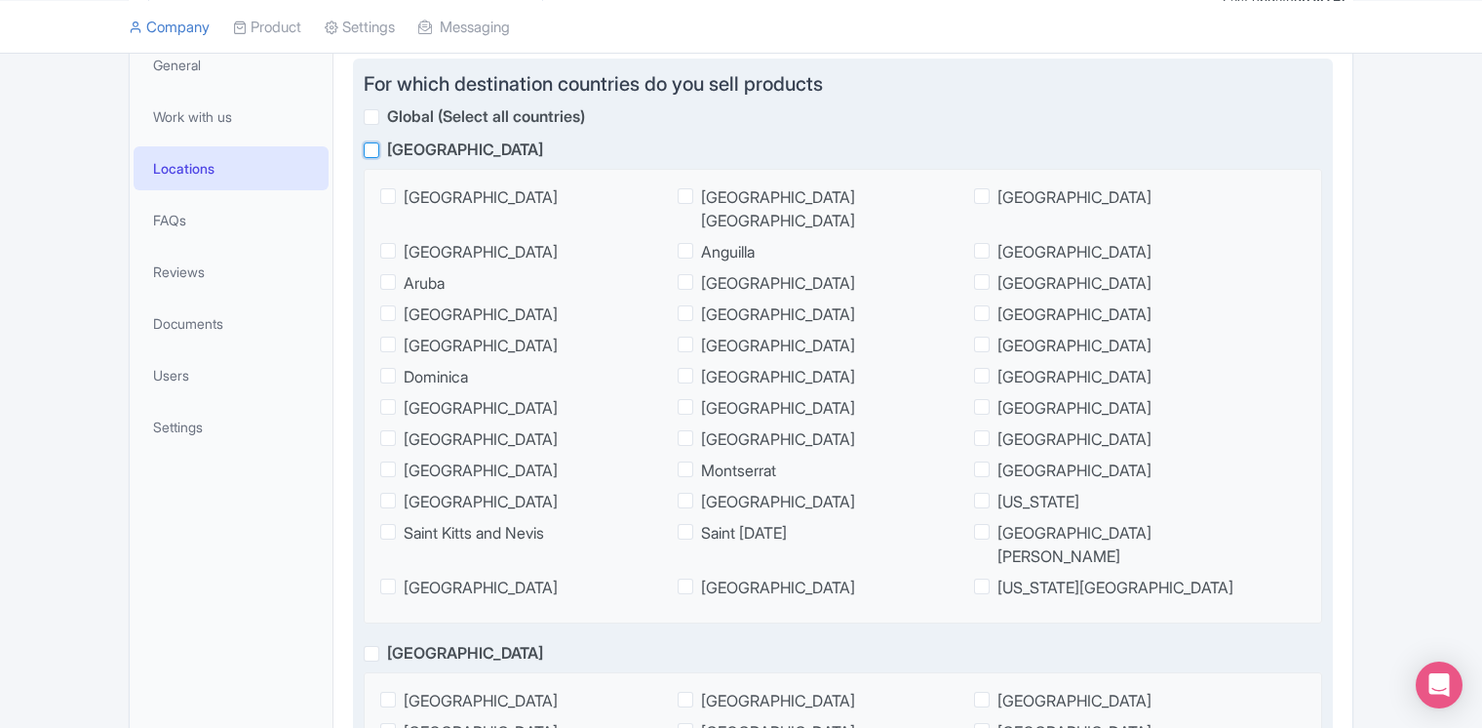
checkbox input "false"
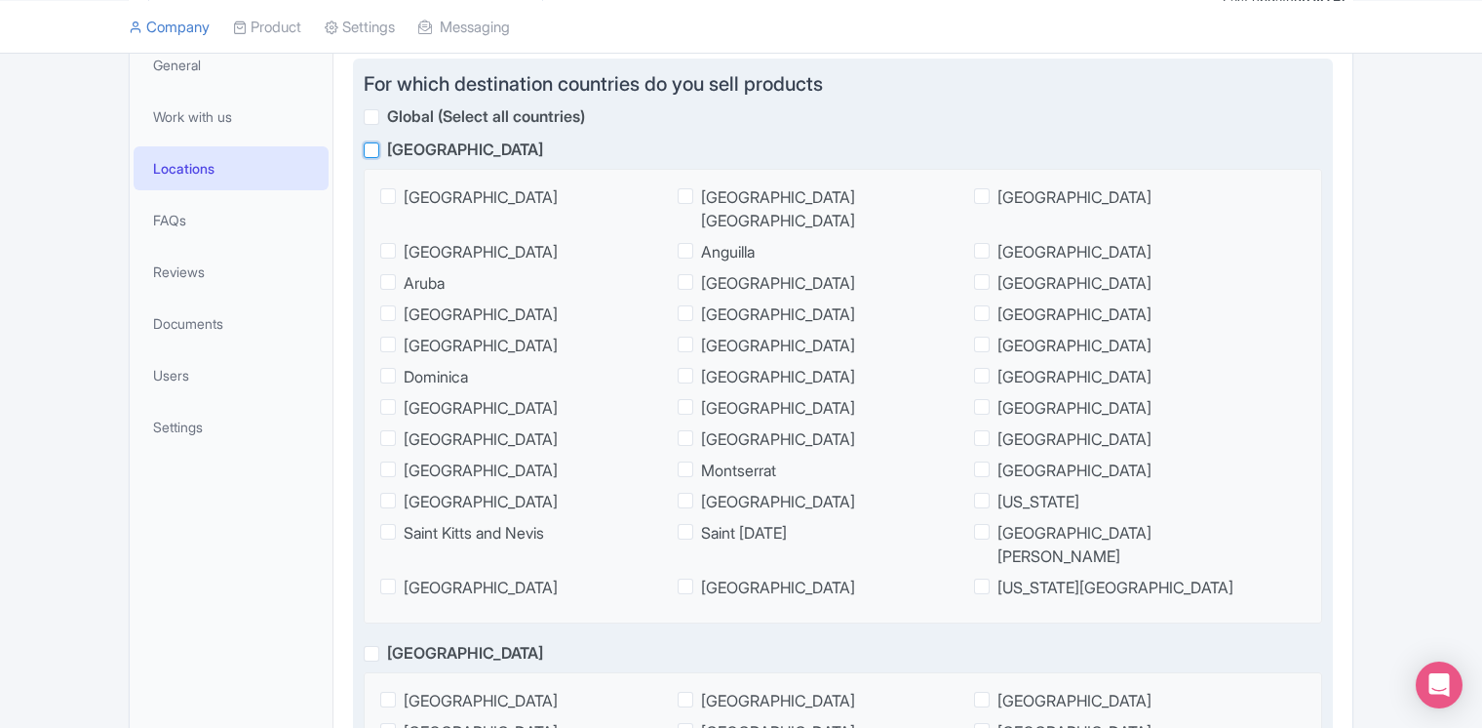
checkbox input "false"
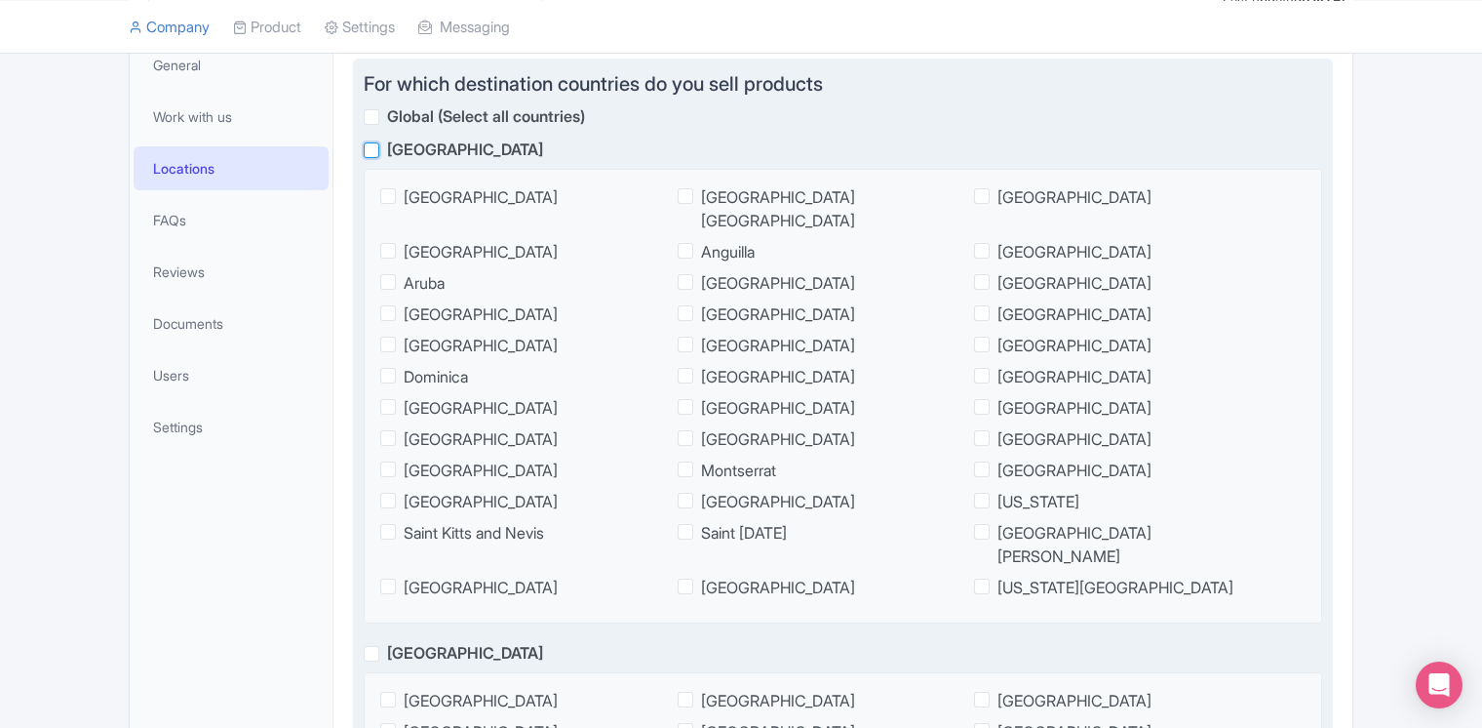
checkbox input "false"
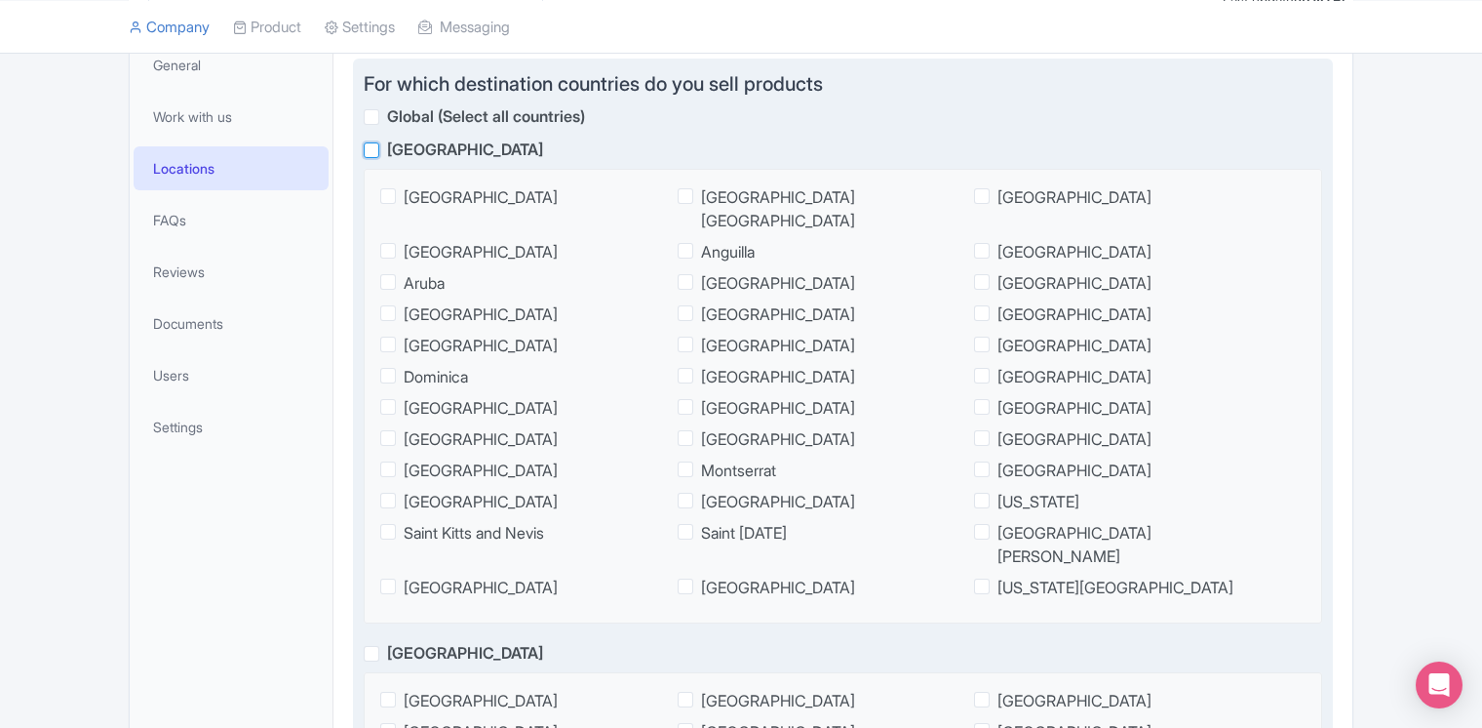
checkbox input "false"
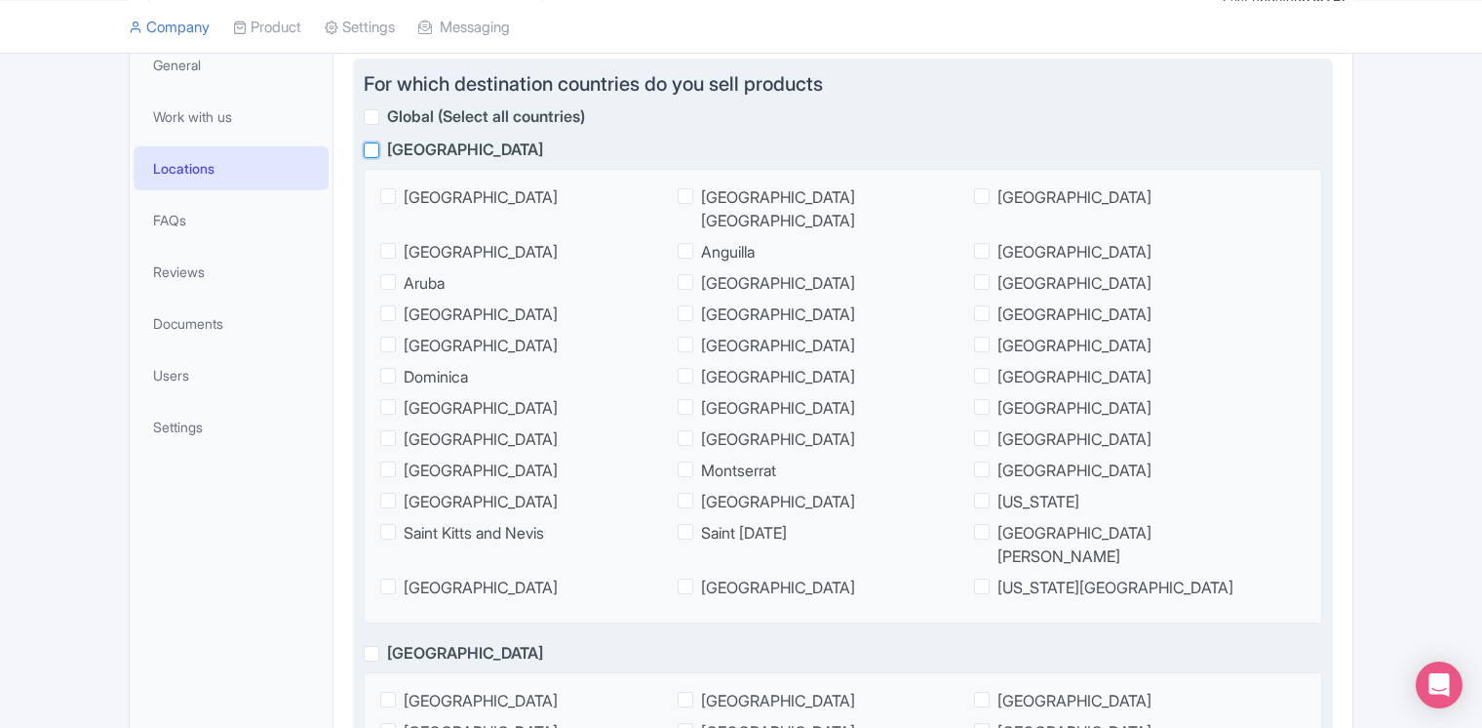
checkbox input "false"
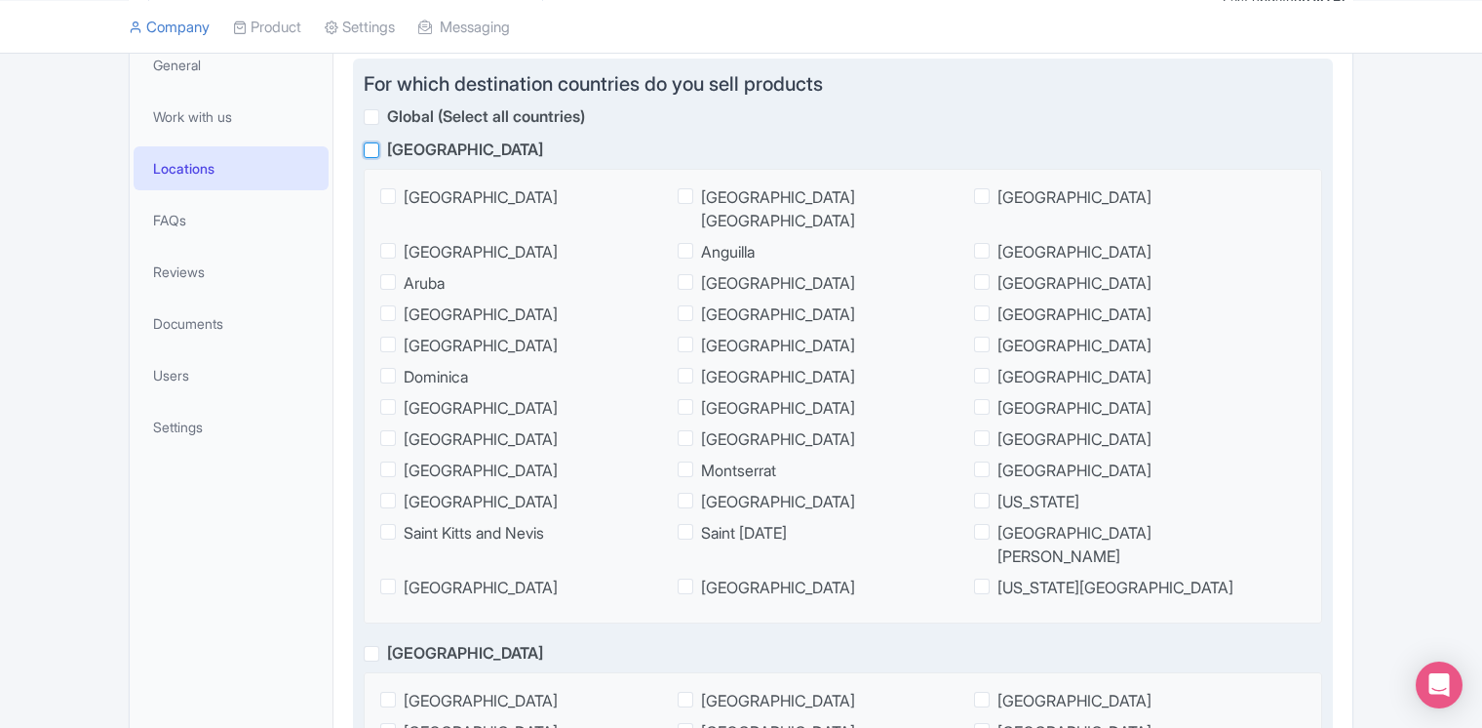
checkbox input "false"
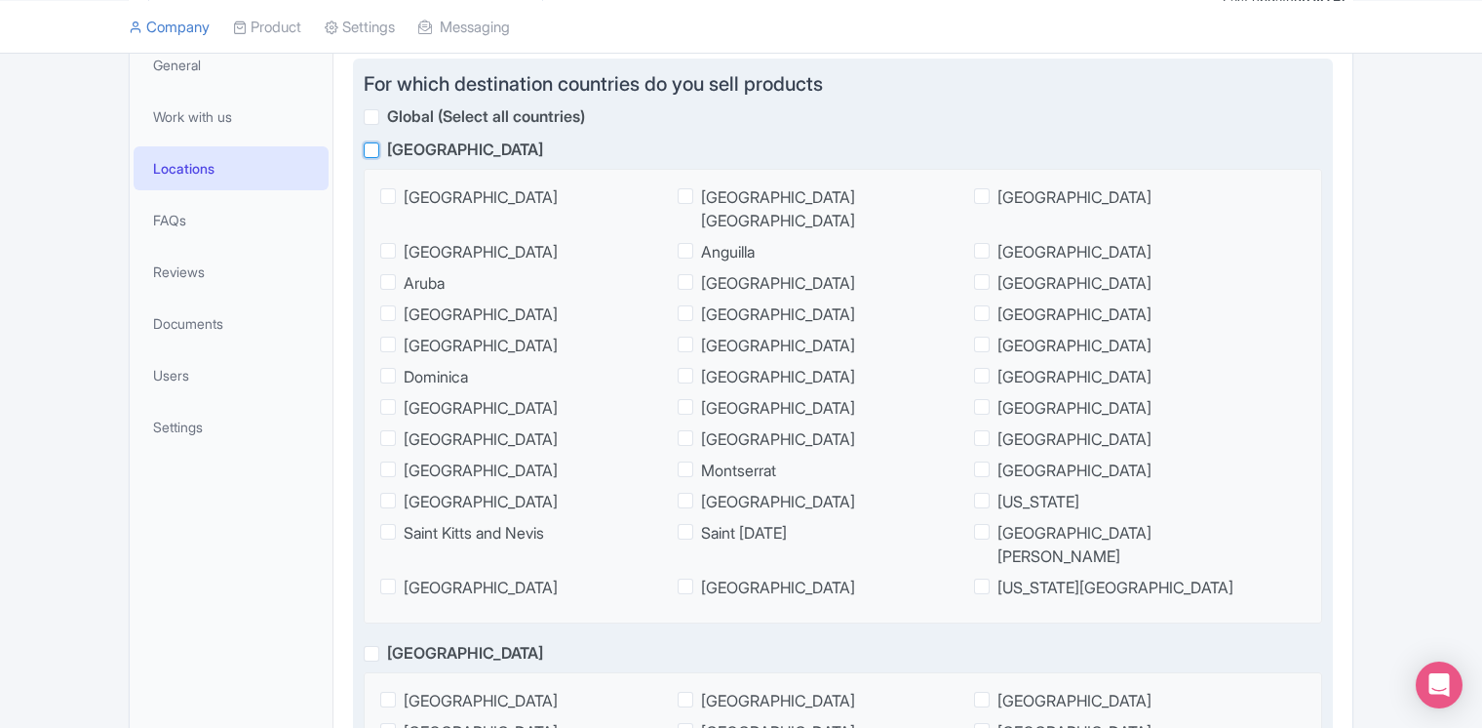
checkbox input "false"
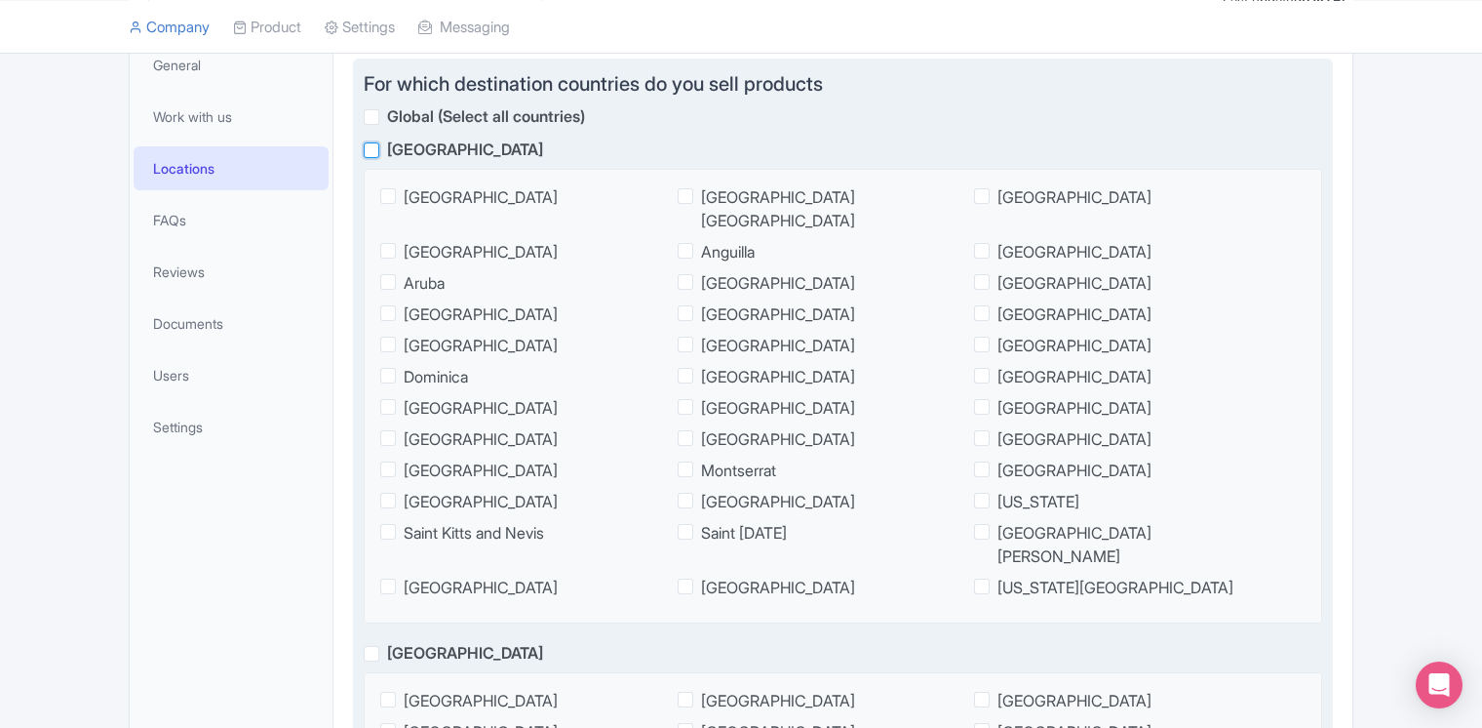
checkbox input "false"
click at [404, 256] on span "[GEOGRAPHIC_DATA]" at bounding box center [481, 251] width 154 height 23
click at [404, 253] on input "[GEOGRAPHIC_DATA]" at bounding box center [410, 246] width 13 height 13
checkbox input "true"
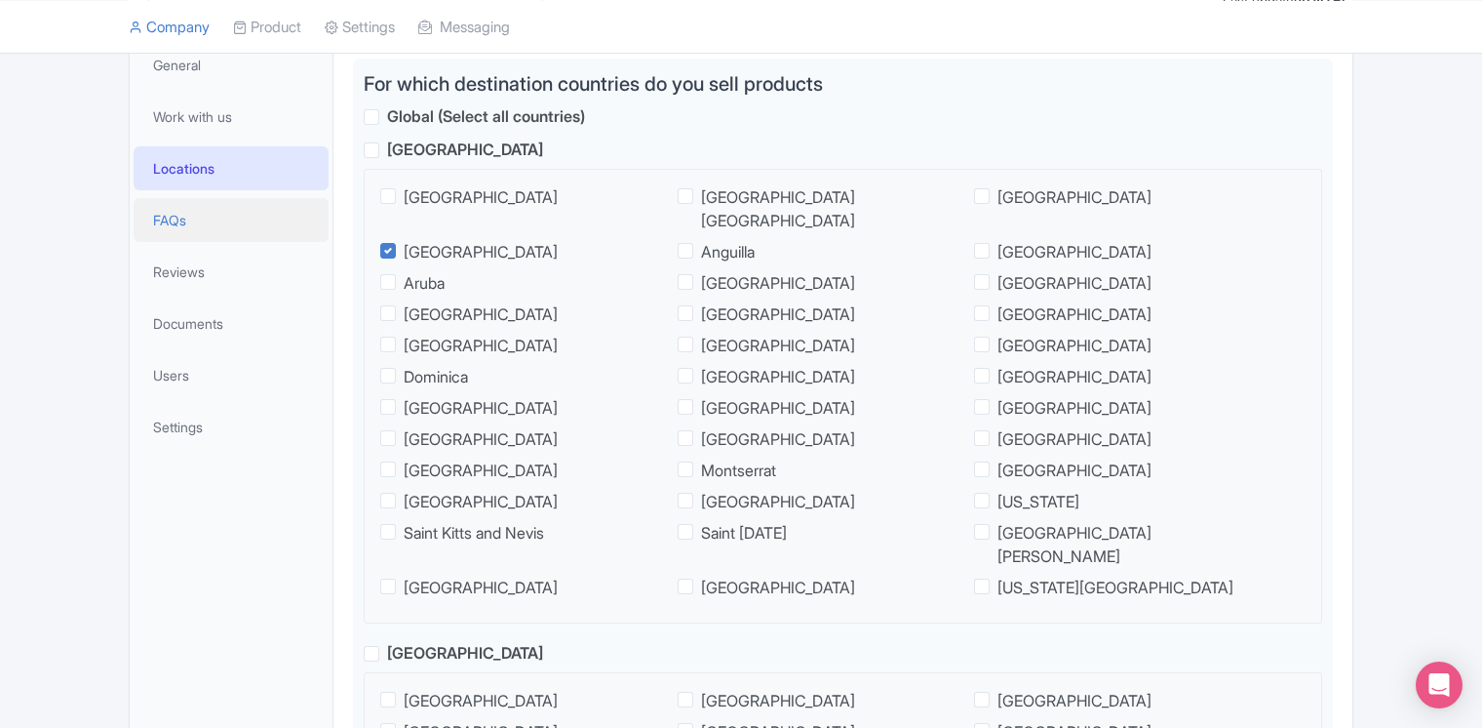
click at [199, 217] on link "FAQs" at bounding box center [231, 220] width 195 height 44
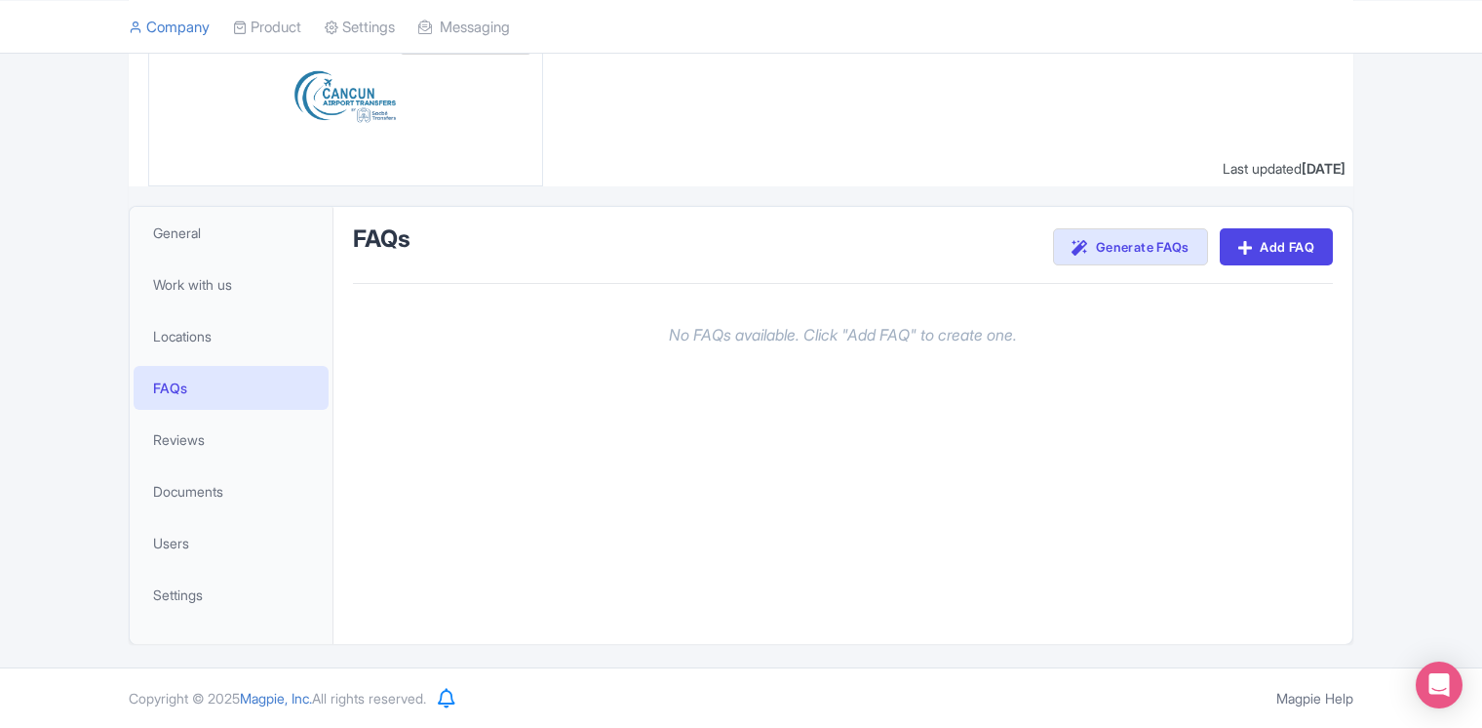
scroll to position [194, 0]
click at [211, 424] on link "Reviews" at bounding box center [231, 440] width 195 height 44
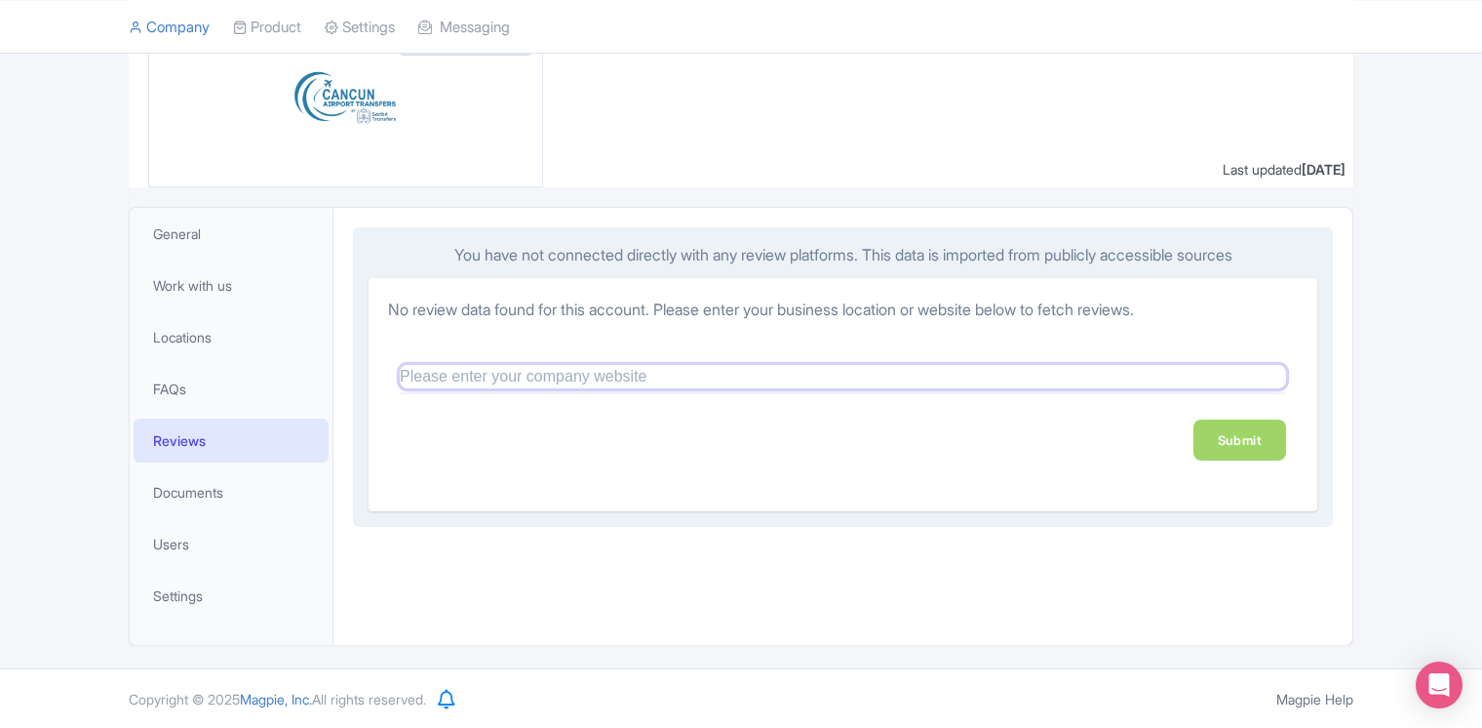
click at [527, 380] on input "text" at bounding box center [843, 376] width 887 height 23
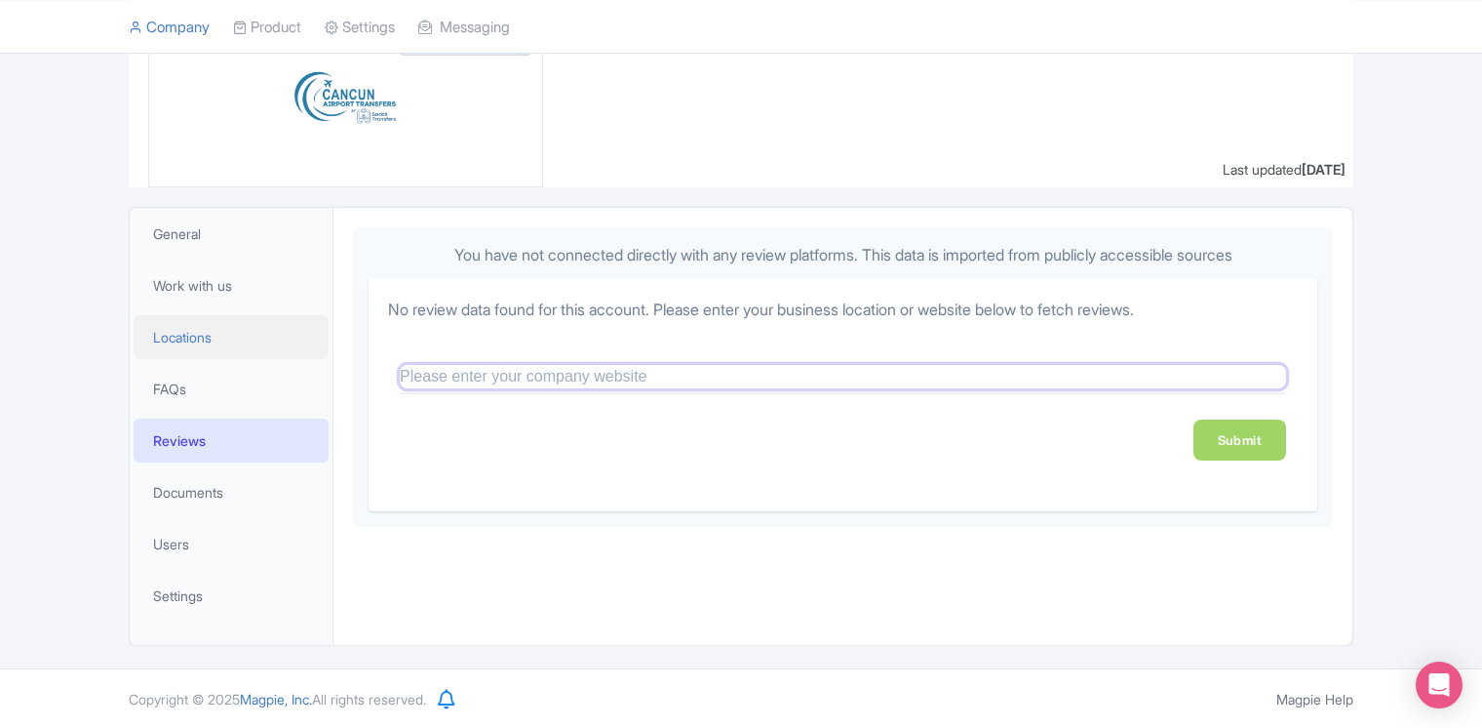
paste input "[URL][DOMAIN_NAME]"
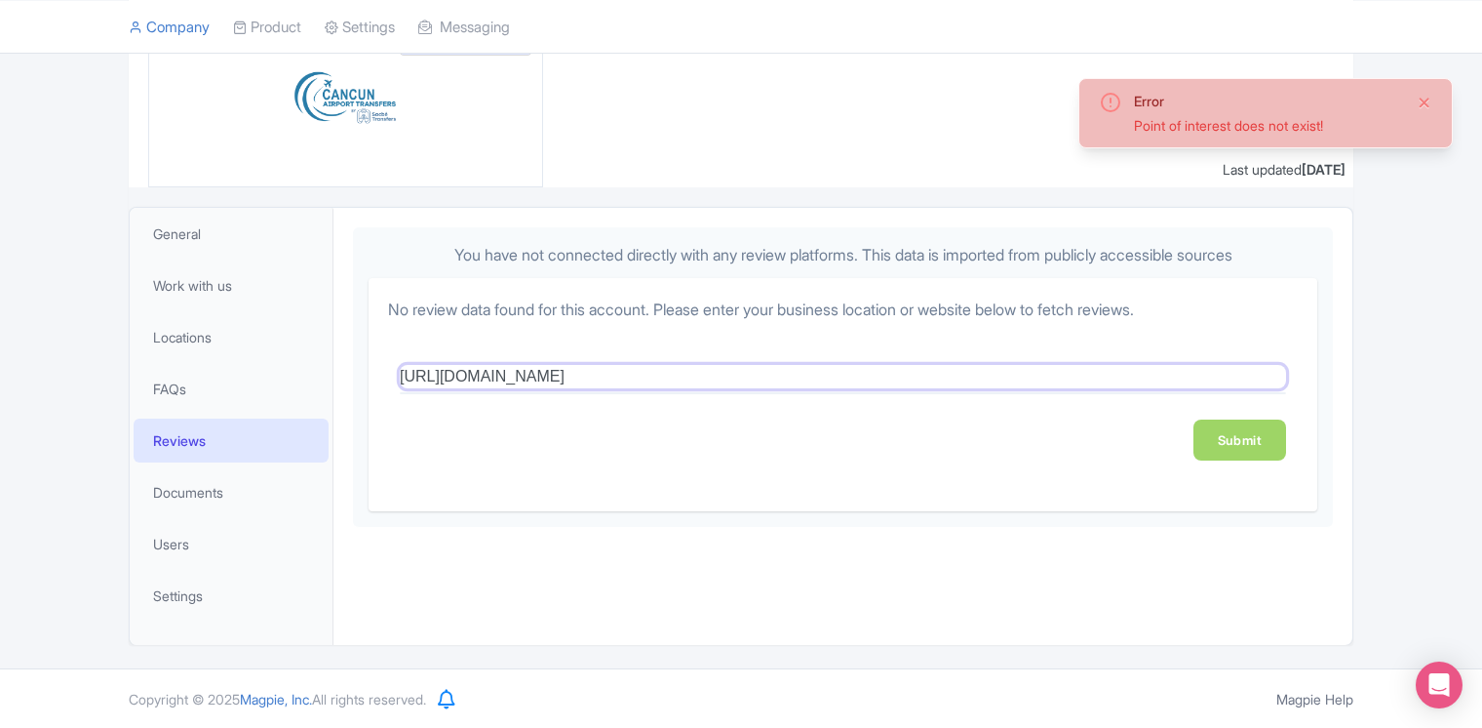
type input "[URL][DOMAIN_NAME]"
click at [1425, 105] on button "Close" at bounding box center [1425, 102] width 16 height 23
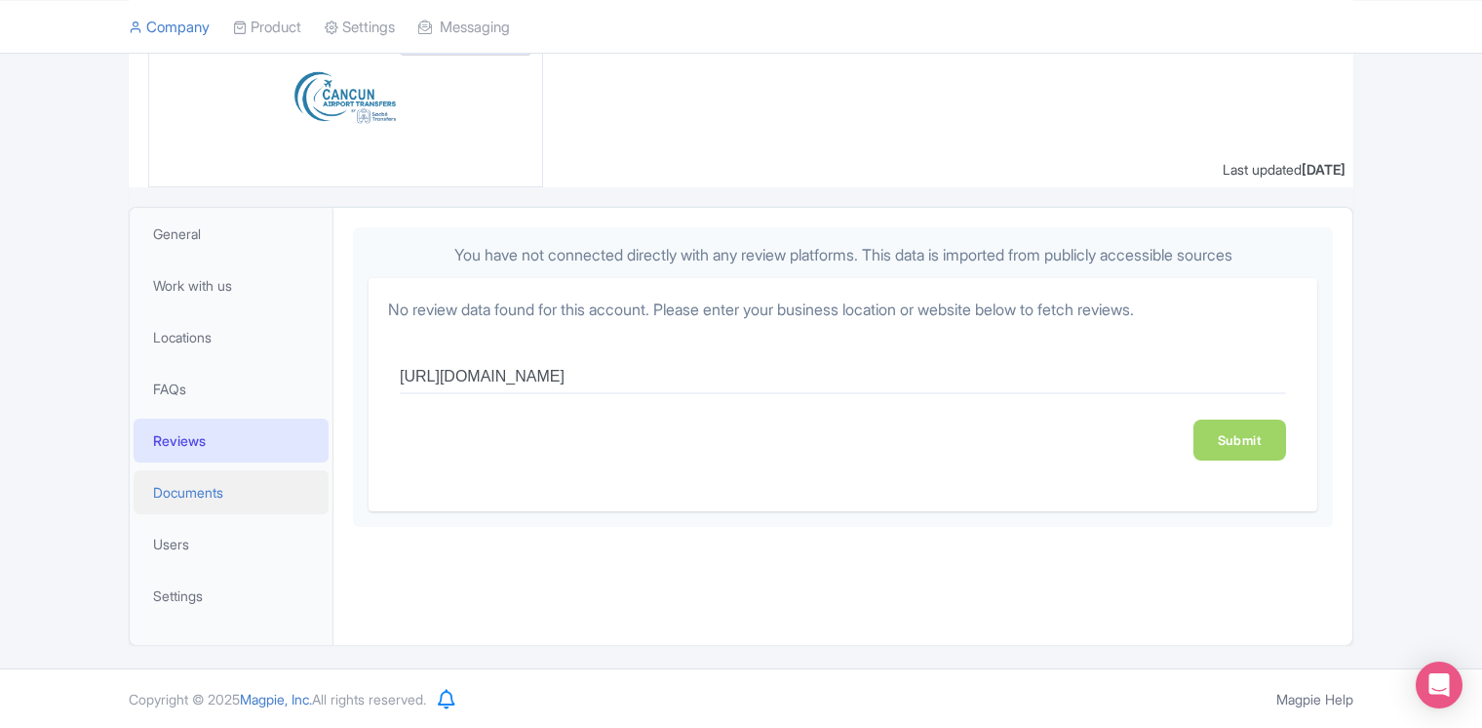
click at [204, 507] on link "Documents" at bounding box center [231, 492] width 195 height 44
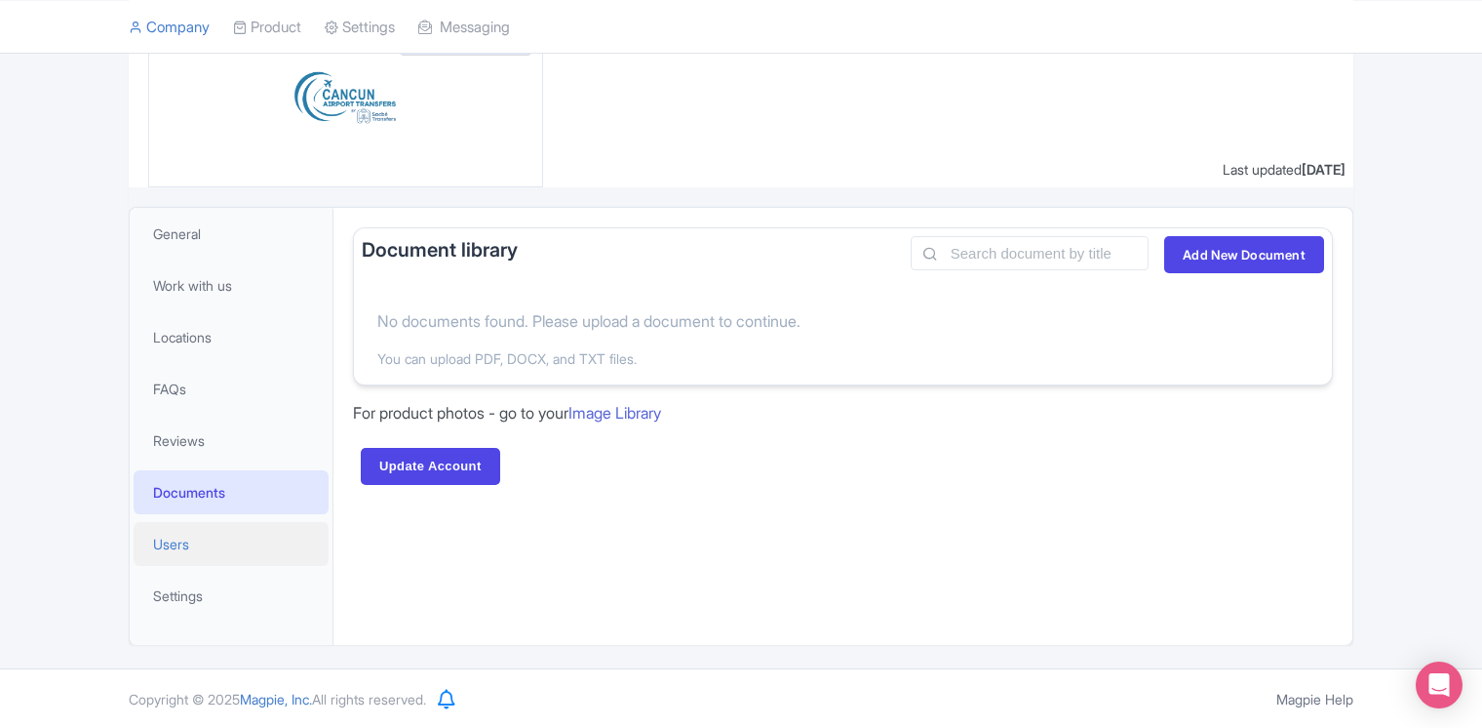
click at [203, 523] on link "Users" at bounding box center [231, 544] width 195 height 44
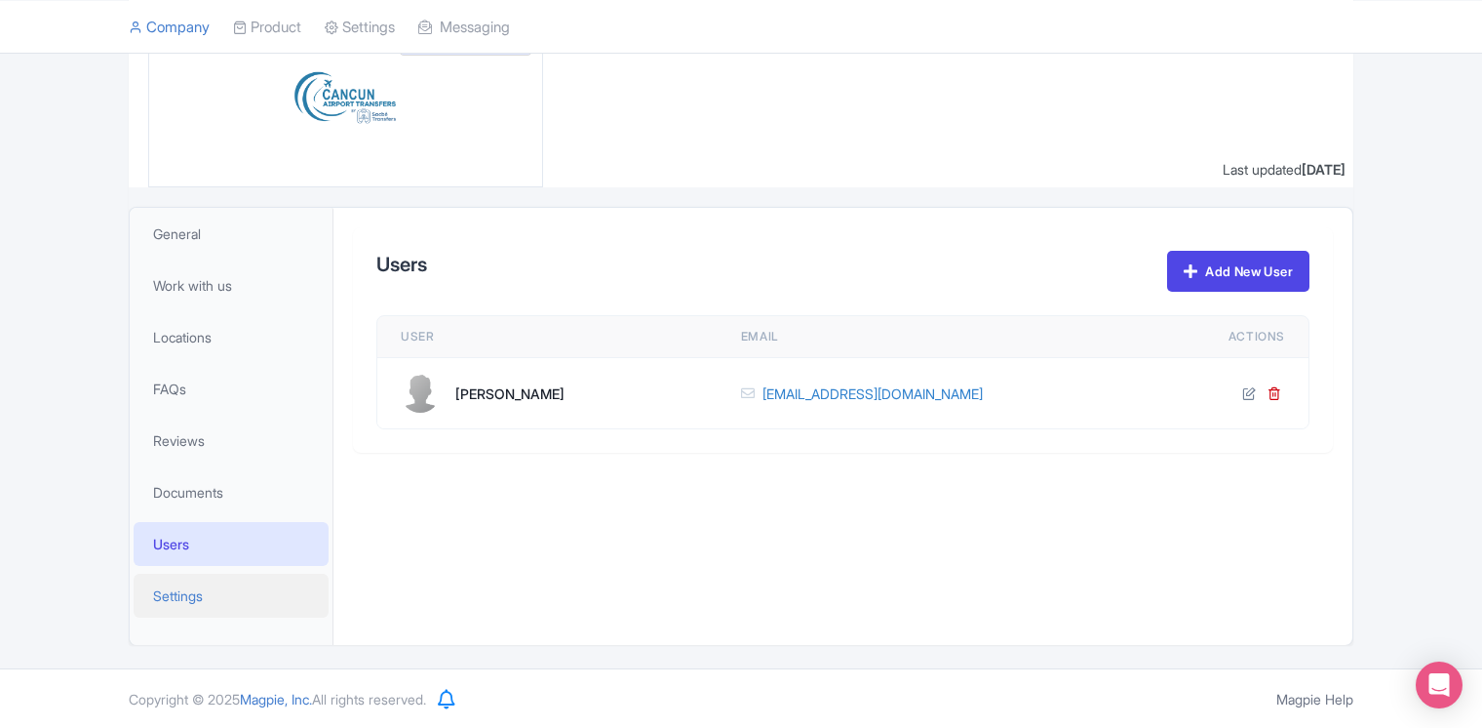
click at [215, 595] on link "Settings" at bounding box center [231, 595] width 195 height 44
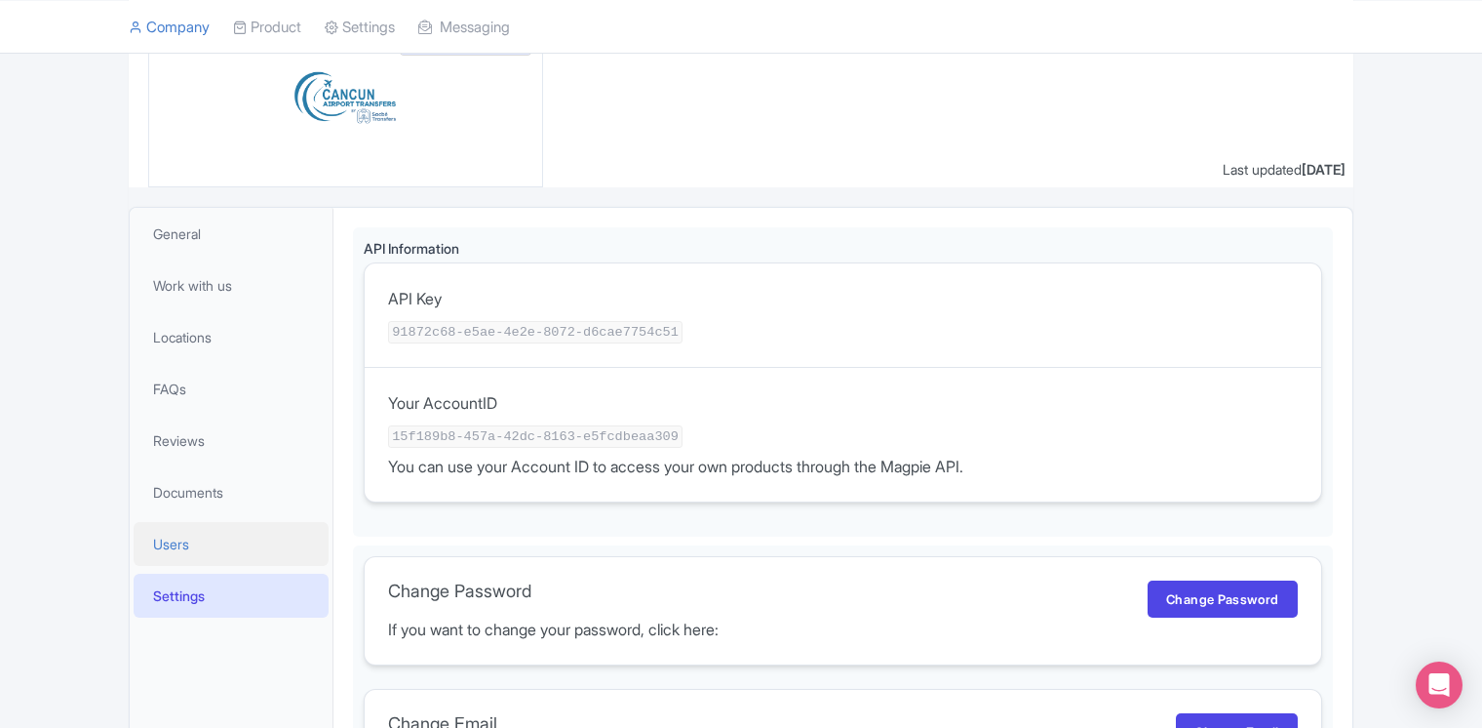
click at [196, 539] on link "Users" at bounding box center [231, 544] width 195 height 44
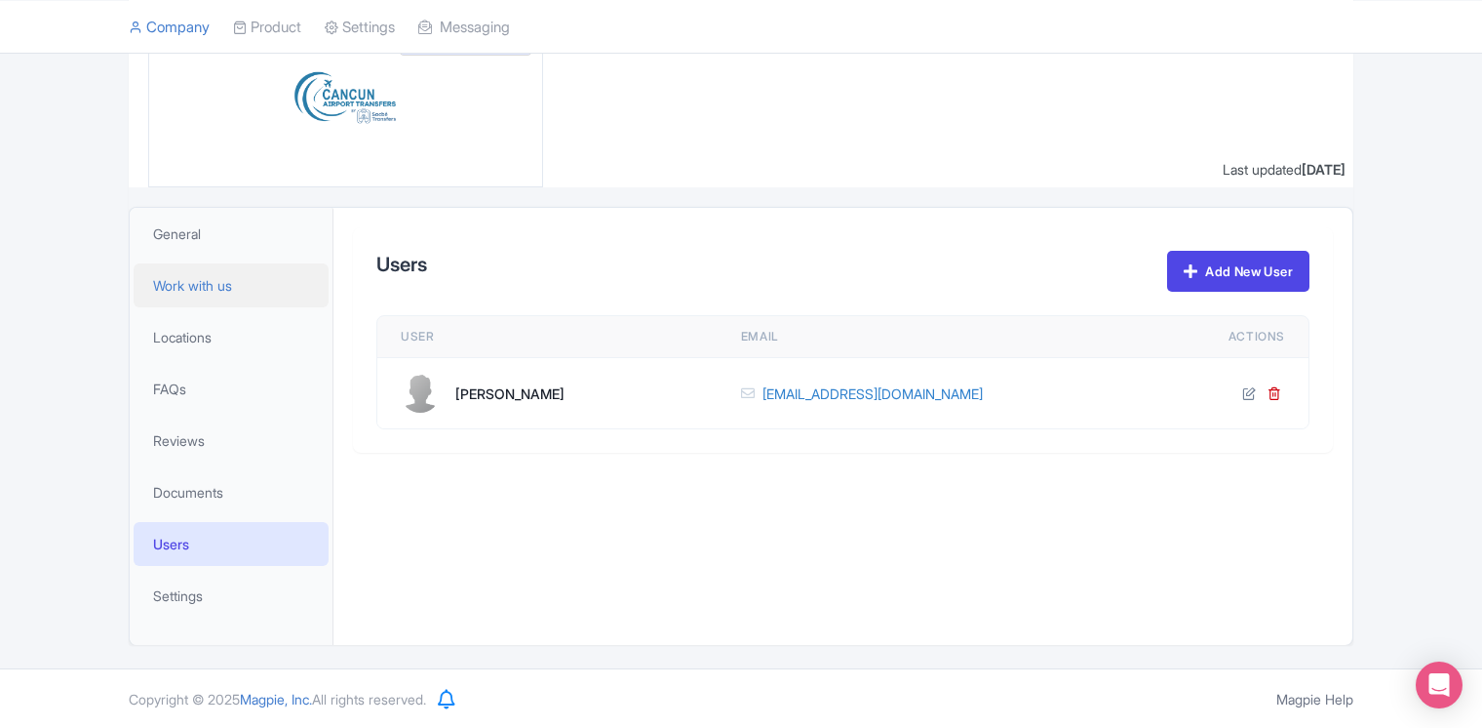
click at [242, 284] on link "Work with us" at bounding box center [231, 285] width 195 height 44
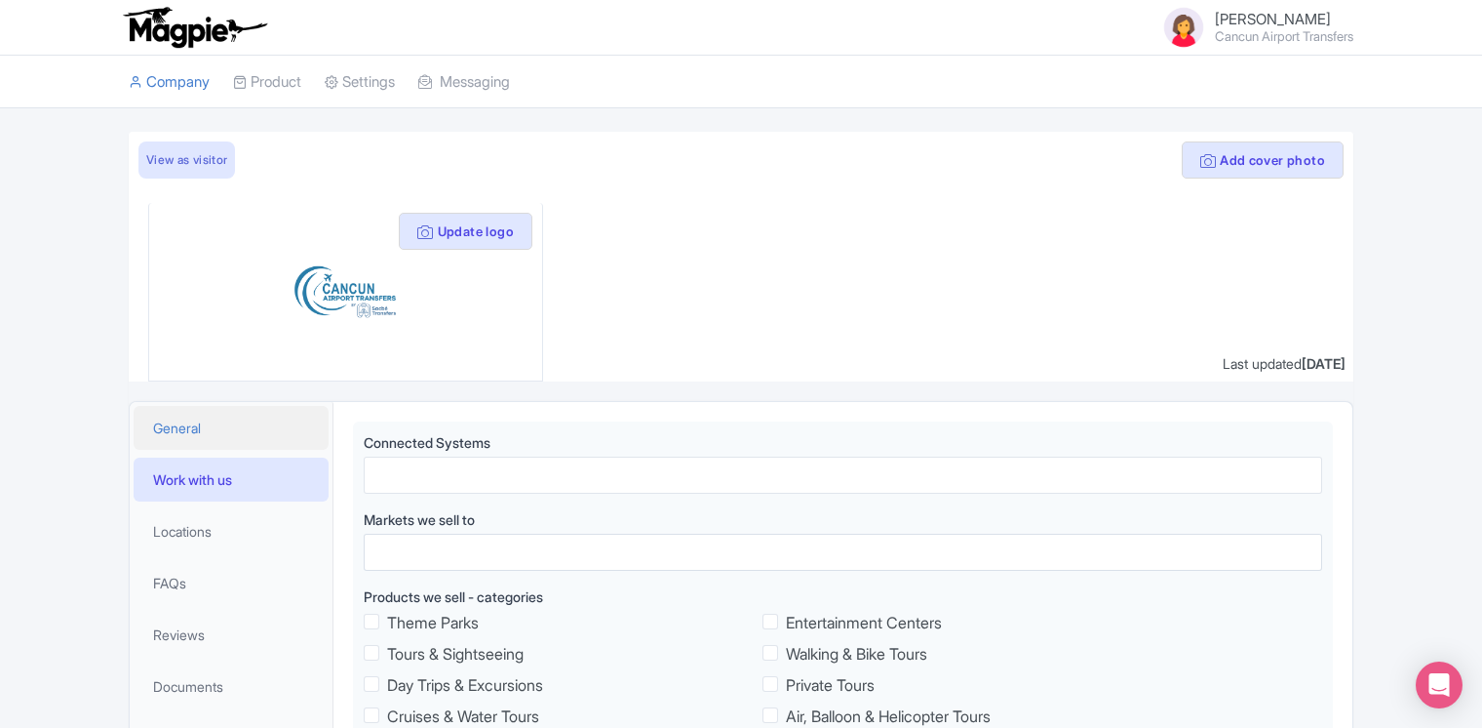
click at [233, 439] on link "General" at bounding box center [231, 428] width 195 height 44
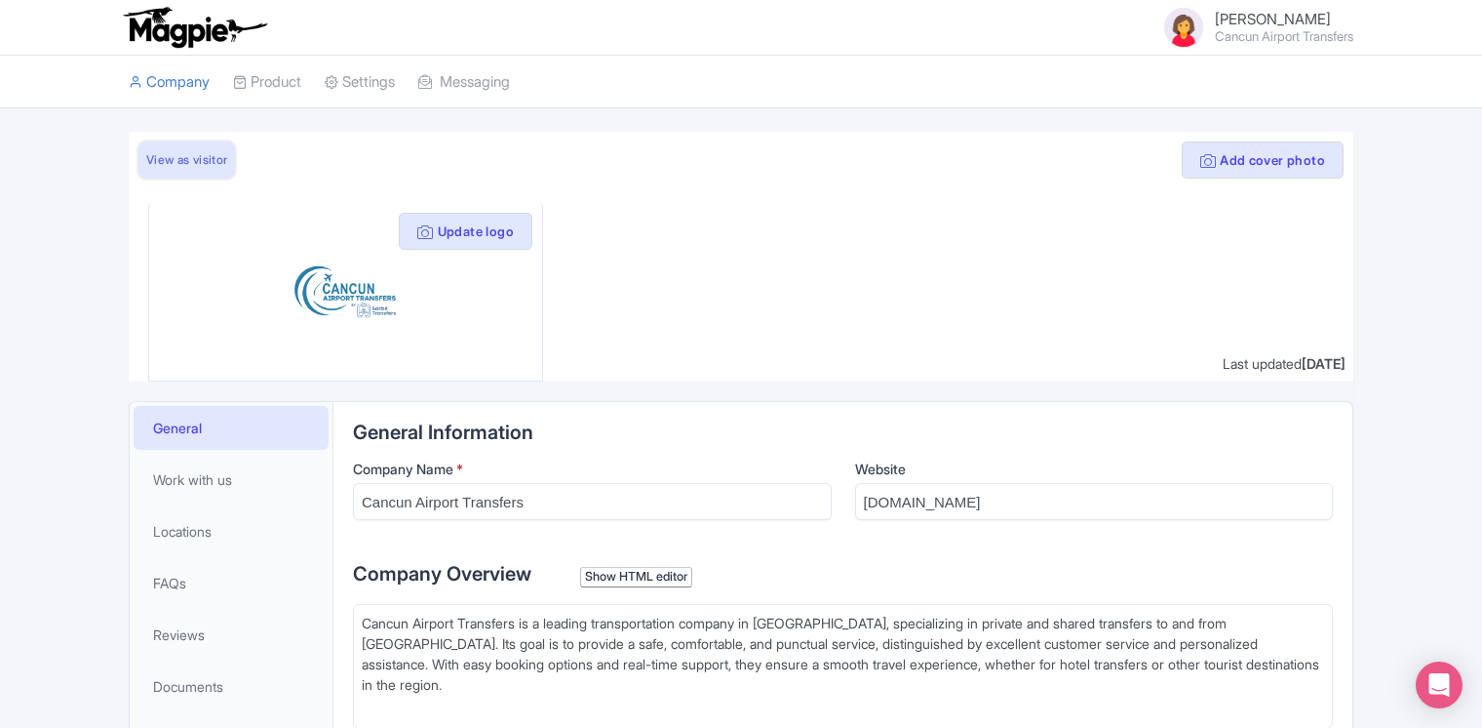
click at [182, 157] on link "View as visitor" at bounding box center [186, 159] width 97 height 37
